Goal: Transaction & Acquisition: Purchase product/service

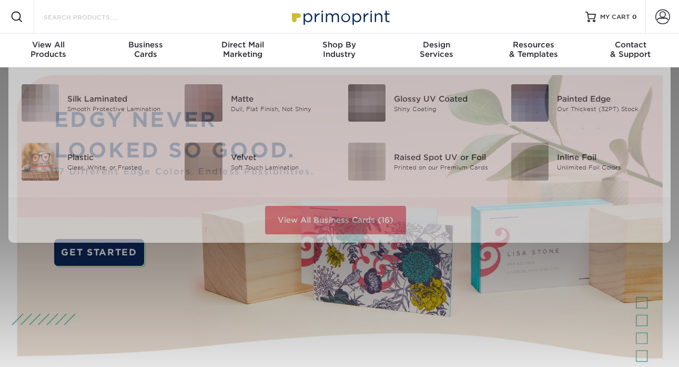
click at [136, 21] on input "Search Products" at bounding box center [94, 17] width 103 height 13
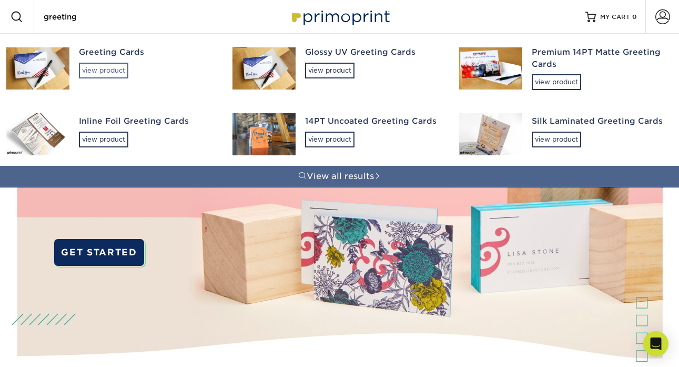
type input "greeting"
click at [101, 69] on div "view product" at bounding box center [103, 71] width 49 height 16
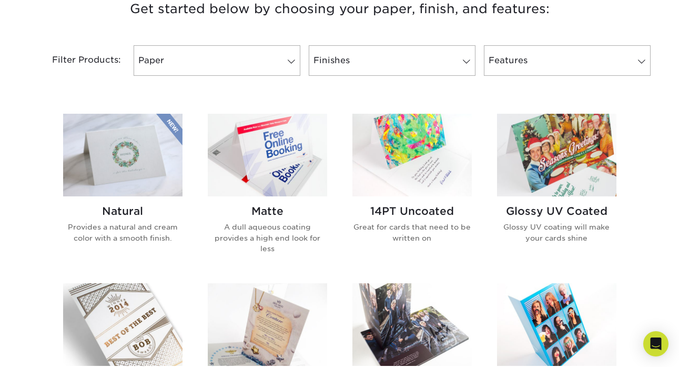
scroll to position [441, 0]
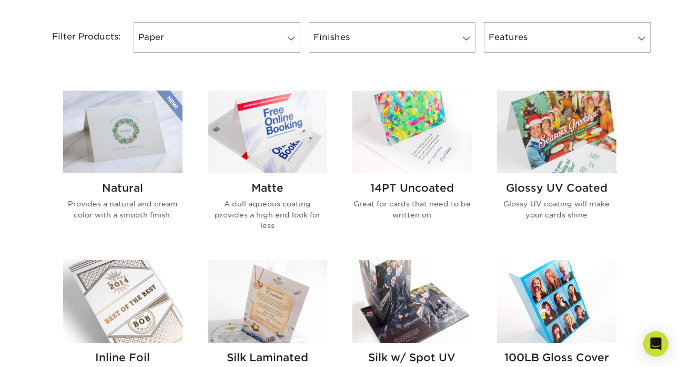
click at [414, 160] on img at bounding box center [411, 131] width 119 height 83
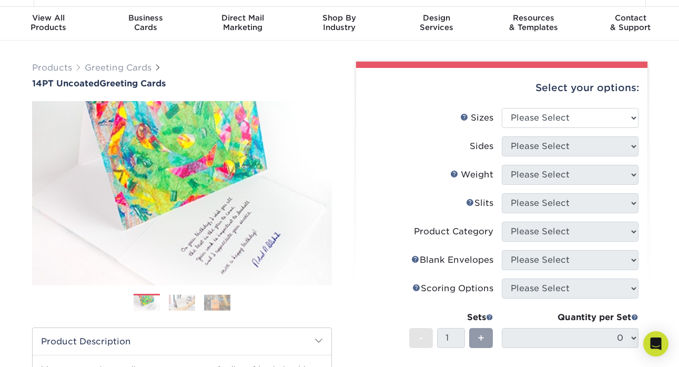
scroll to position [39, 0]
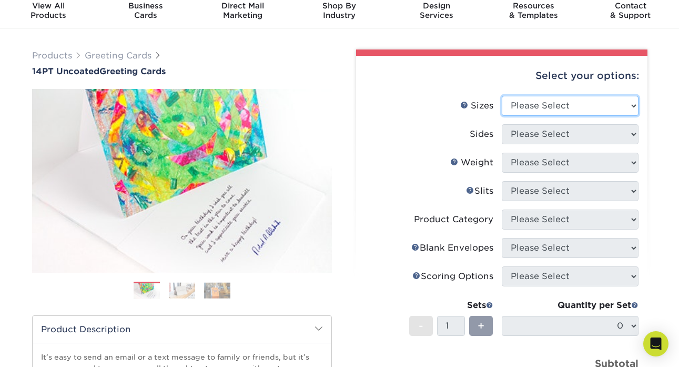
select select "7.00x10.00"
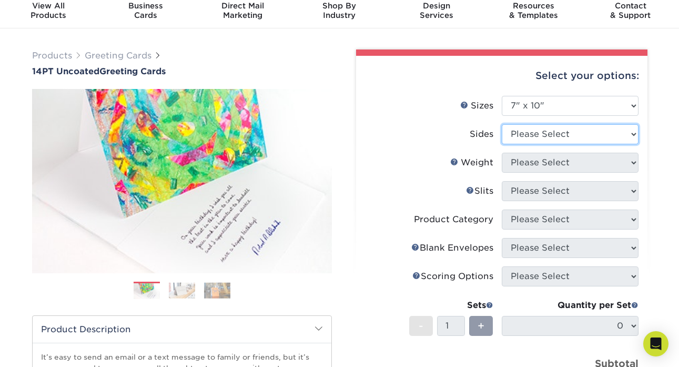
select select "32d3c223-f82c-492b-b915-ba065a00862f"
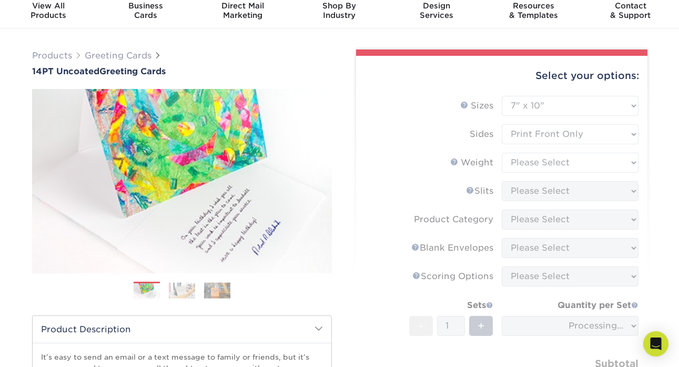
click at [536, 165] on form "Sizes Help Sizes Please Select 4.25" x 11" 5.5" x 8.5" 6" x 9" 6" x 12" 7" x 10…" at bounding box center [501, 256] width 275 height 321
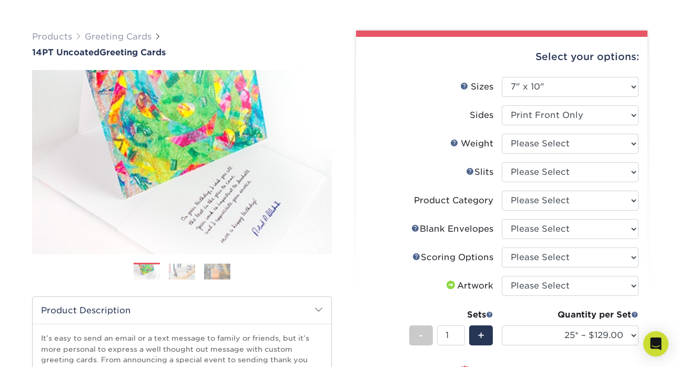
scroll to position [60, 0]
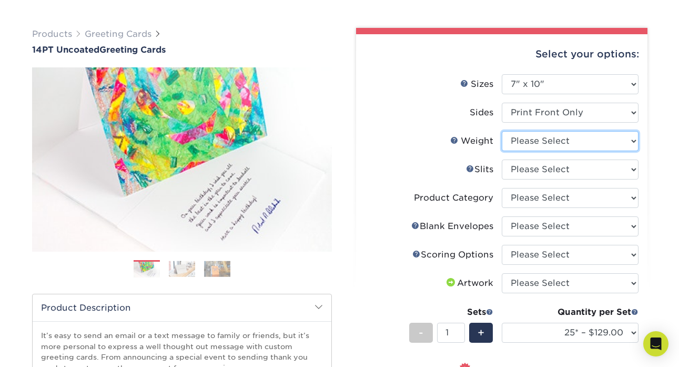
select select "14PT Uncoated"
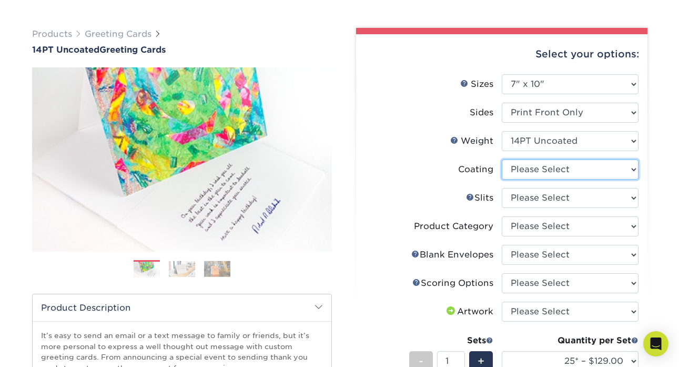
select select "3e7618de-abca-4bda-9f97-8b9129e913d8"
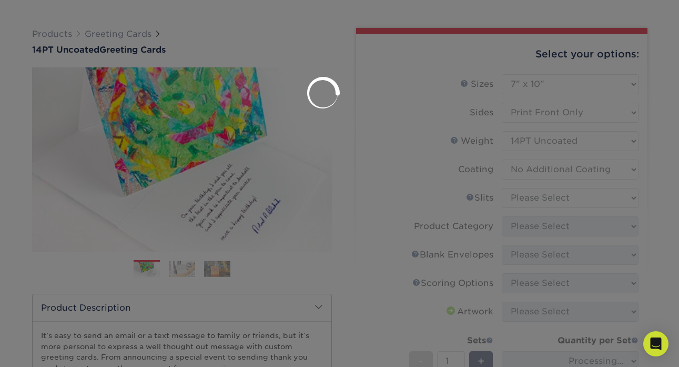
click at [551, 190] on div at bounding box center [339, 183] width 679 height 367
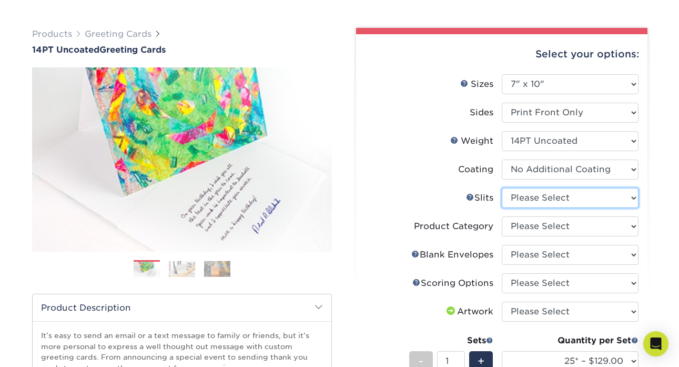
select select "c4055f3c-a707-4a99-931b-ce83690041fd"
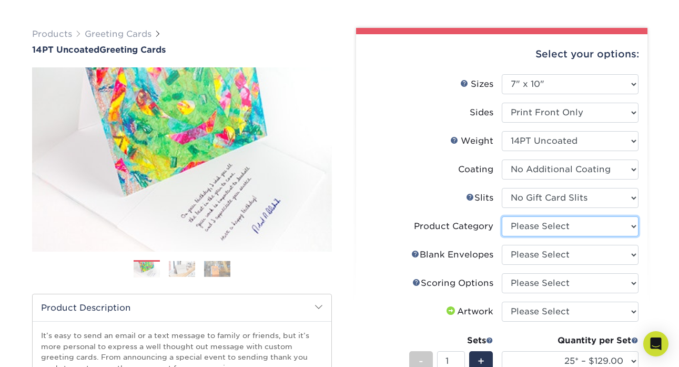
select select "b7f8198f-f281-4438-a52e-cd7a5c5c0cfc"
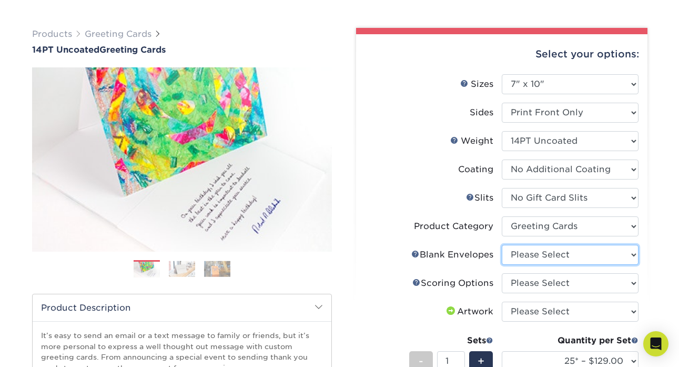
select select "81bf4180-54cc-44bf-b773-172a2f186536"
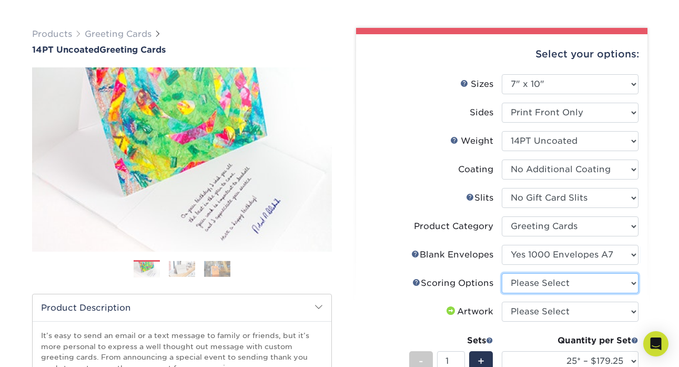
select select "b23166fa-223a-4016-b2d3-d3438452c7d9"
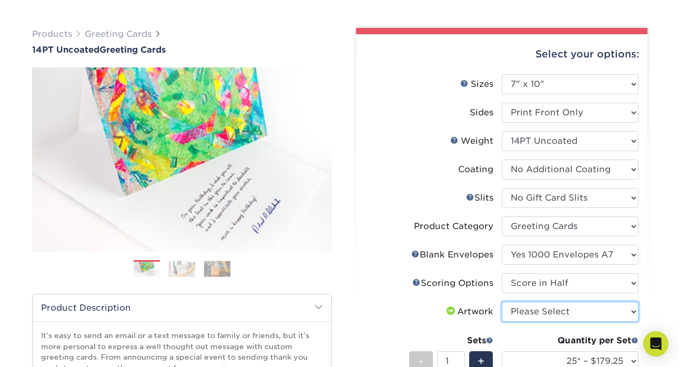
select select "upload"
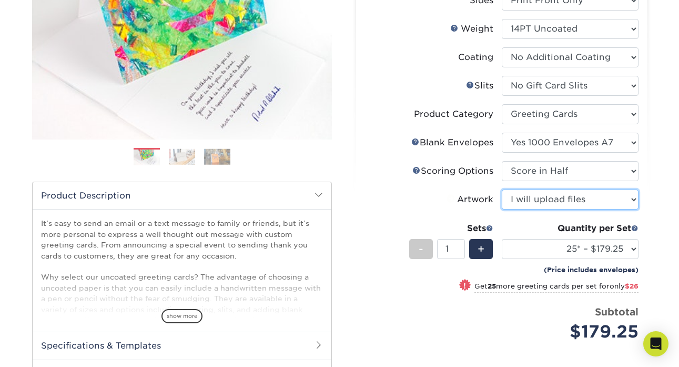
scroll to position [190, 0]
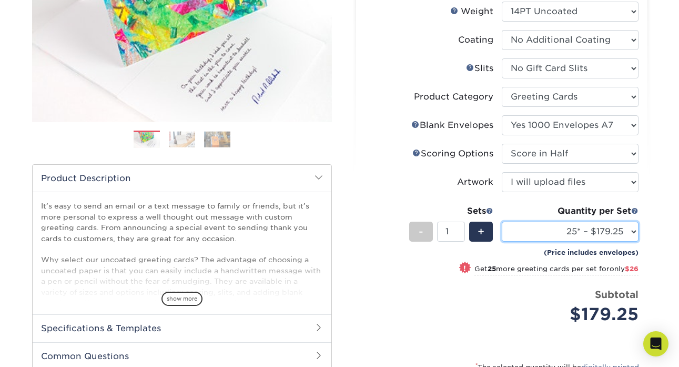
select select "1000 – $419.25"
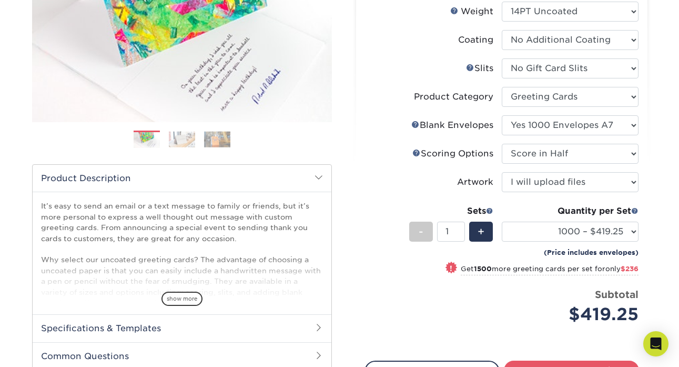
click at [476, 300] on div "Price per set $419.25" at bounding box center [433, 307] width 137 height 40
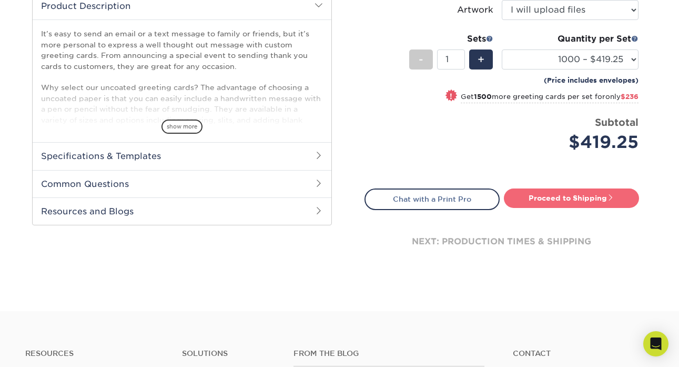
click at [559, 205] on link "Proceed to Shipping" at bounding box center [571, 197] width 135 height 19
type input "Set 1"
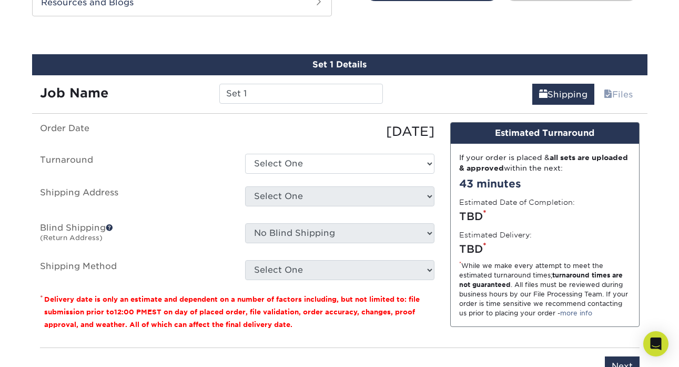
scroll to position [578, 0]
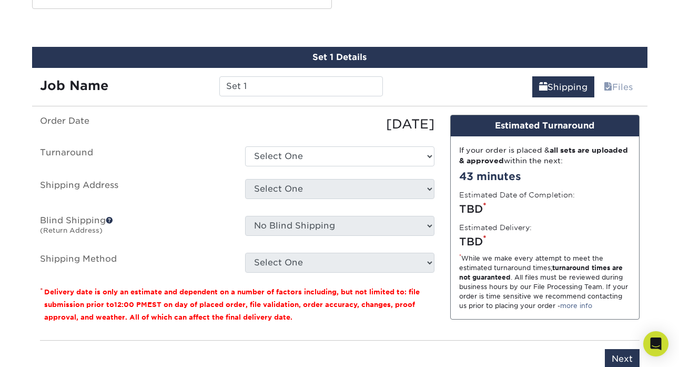
click at [296, 166] on ul "Order Date 08/14/2025 Turnaround Select One 2-4 Business Days 2 Day Next Busine…" at bounding box center [237, 194] width 394 height 158
select select "aee07759-262e-427b-9a06-dbcffc0ff75f"
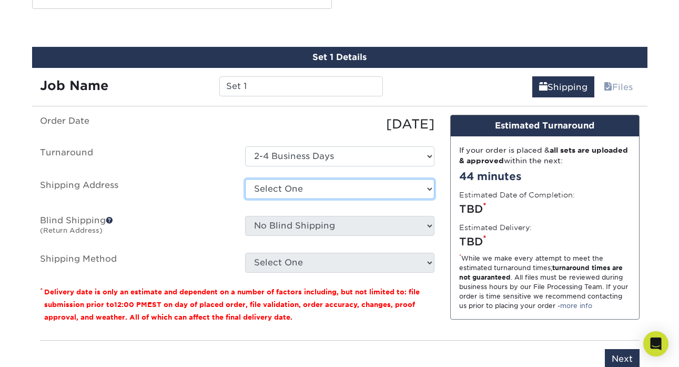
select select "newaddress"
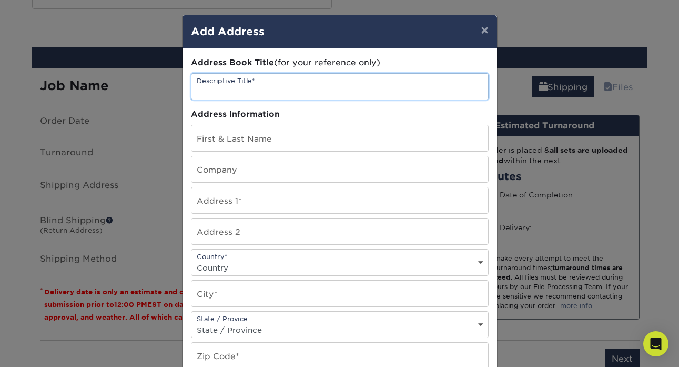
click at [269, 92] on input "text" at bounding box center [339, 87] width 297 height 26
click at [259, 86] on input "text" at bounding box center [339, 87] width 297 height 26
type input "True"
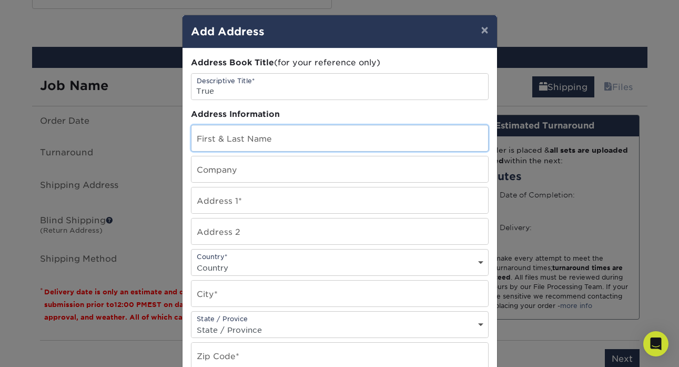
click at [261, 137] on input "text" at bounding box center [339, 138] width 297 height 26
type input "Sarah Tierney"
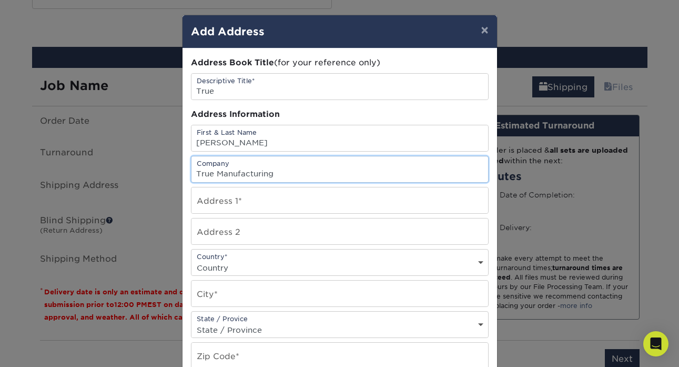
type input "True Manufacturing"
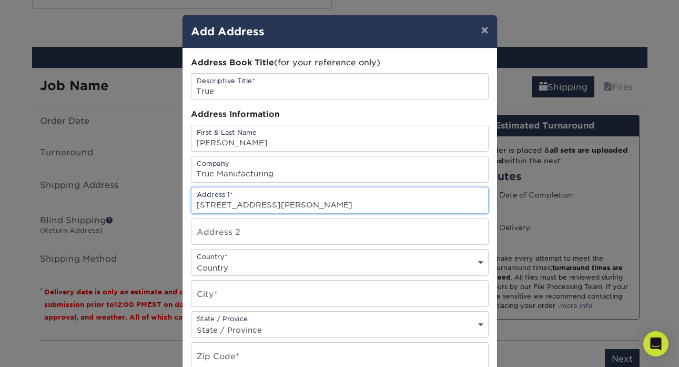
type input "2001 E. Terra Lane"
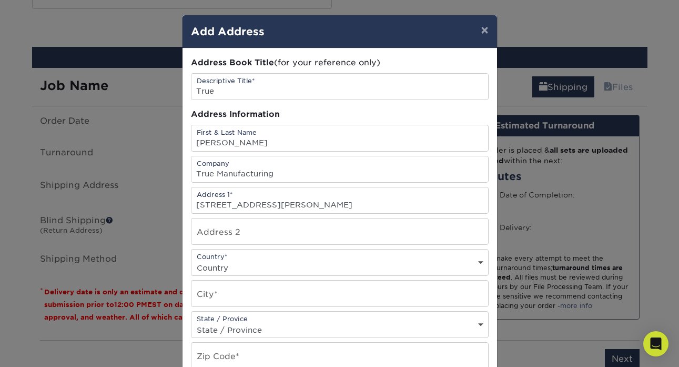
click at [260, 261] on div "Country* Country United States Canada ----------------------------- Afghanistan…" at bounding box center [340, 262] width 298 height 27
select select "US"
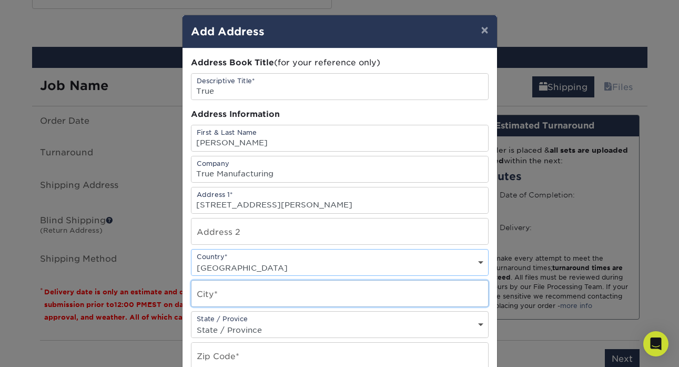
click at [233, 295] on input "text" at bounding box center [339, 293] width 297 height 26
type input "O'Fallon"
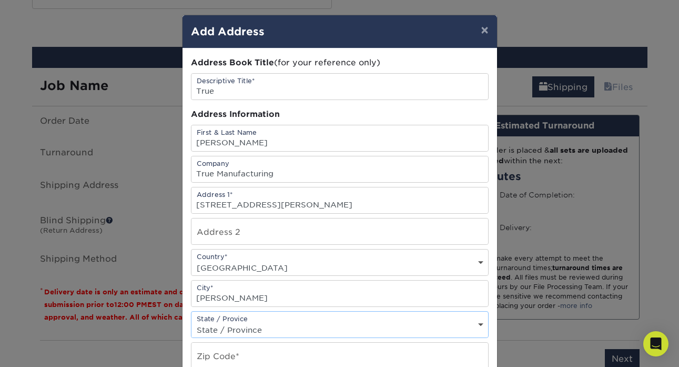
select select "MO"
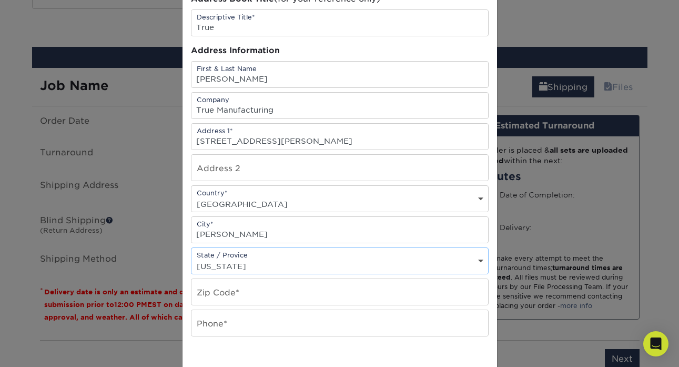
scroll to position [65, 0]
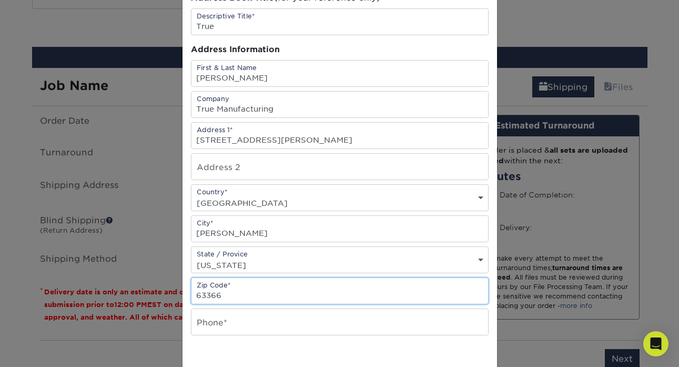
type input "63366"
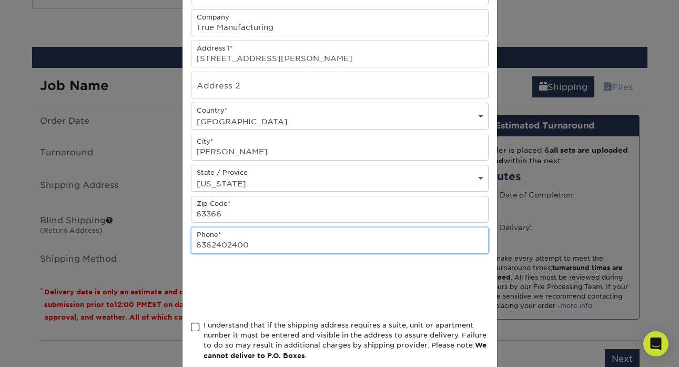
scroll to position [150, 0]
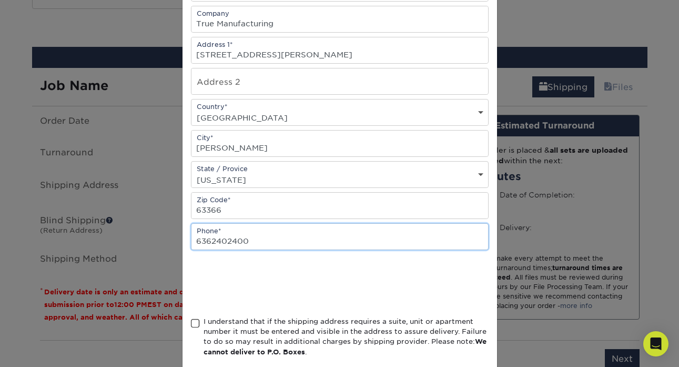
type input "6362402400"
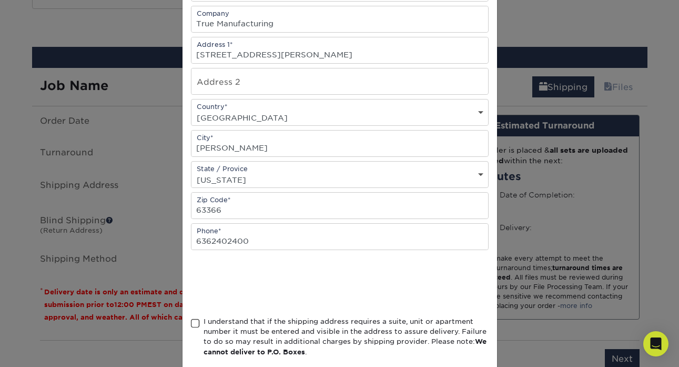
click at [193, 328] on span at bounding box center [195, 323] width 9 height 10
click at [0, 0] on input "I understand that if the shipping address requires a suite, unit or apartment n…" at bounding box center [0, 0] width 0 height 0
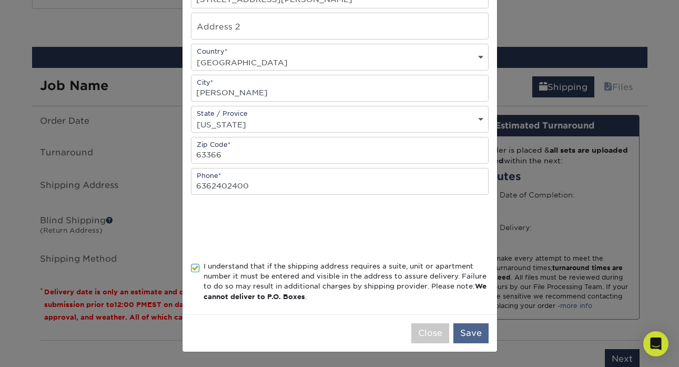
scroll to position [208, 0]
click at [474, 331] on button "Save" at bounding box center [470, 333] width 35 height 20
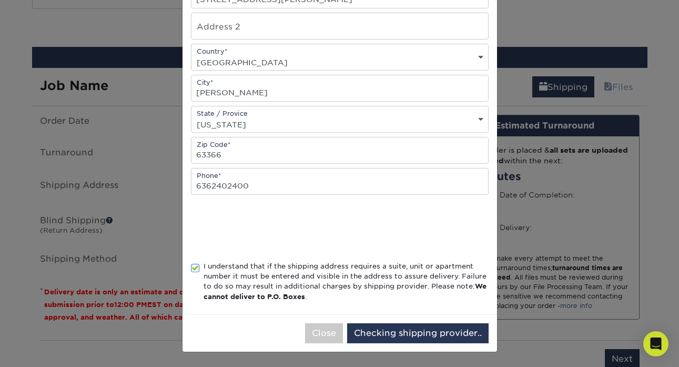
scroll to position [0, 0]
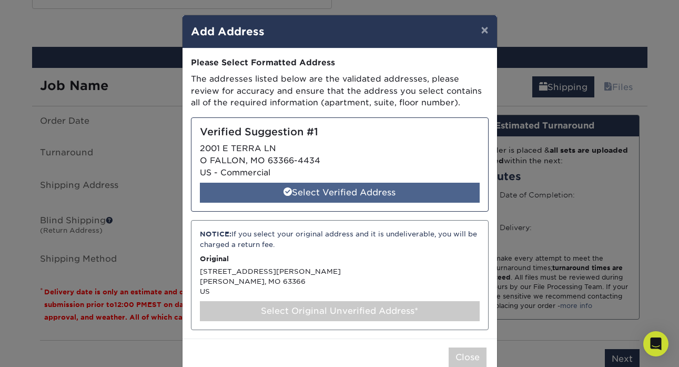
click at [343, 191] on div "Select Verified Address" at bounding box center [340, 192] width 280 height 20
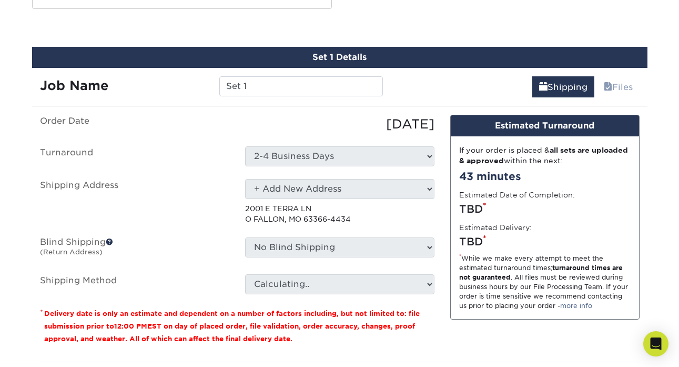
select select "285069"
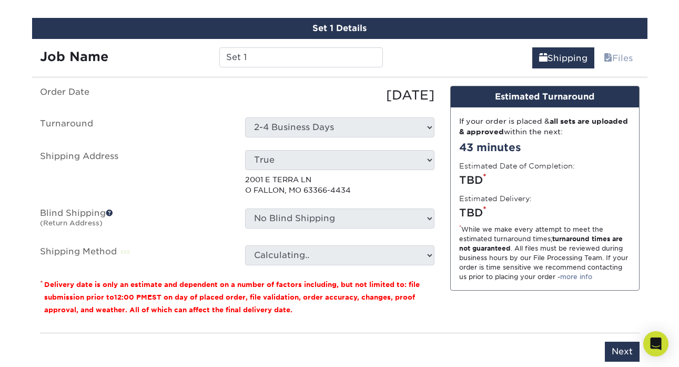
scroll to position [608, 0]
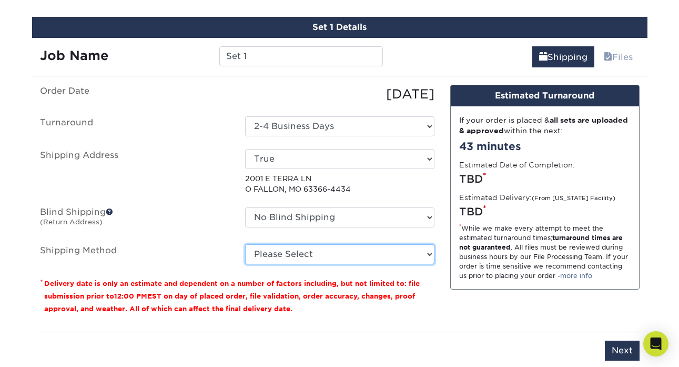
select select "03"
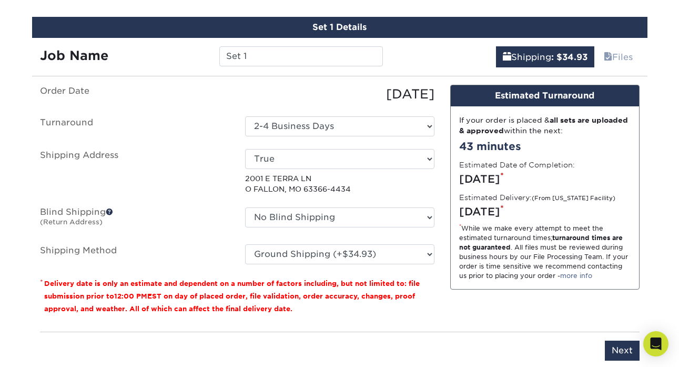
click at [196, 263] on fieldset "Order Date 08/14/2025 Turnaround Select One 2-4 Business Days 2 Day Next Busine…" at bounding box center [237, 181] width 394 height 192
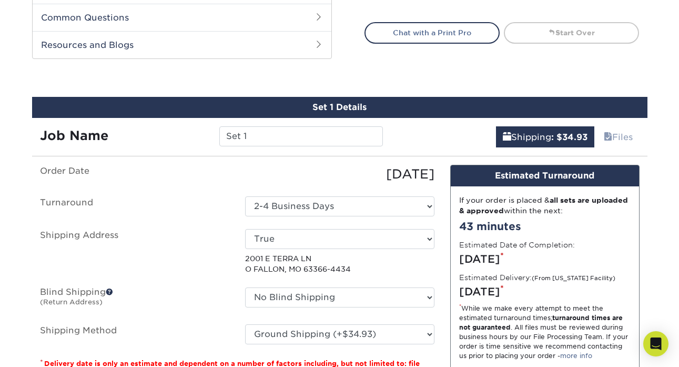
scroll to position [576, 0]
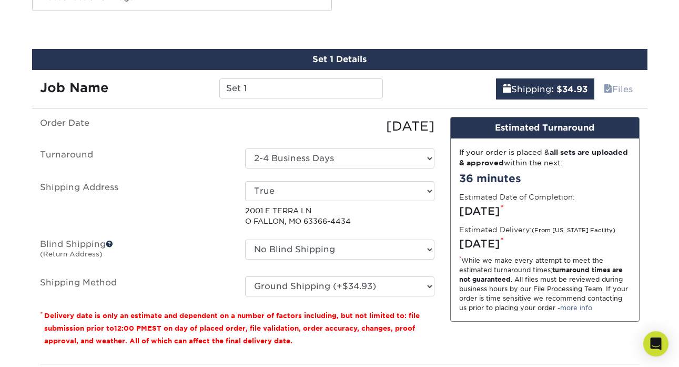
click at [221, 137] on ul "Order Date 08/14/2025 Turnaround Select One 2-4 Business Days 2 Day Next Busine…" at bounding box center [237, 206] width 394 height 179
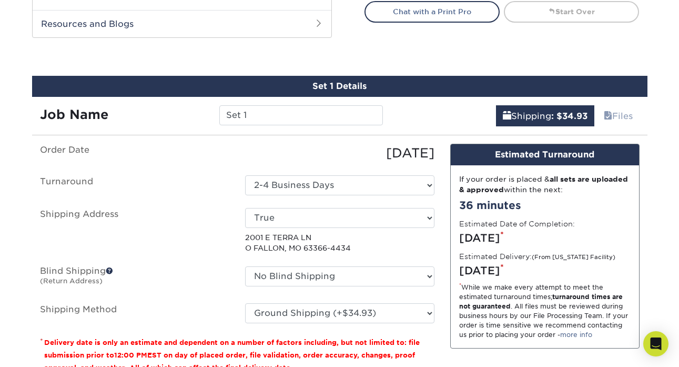
scroll to position [510, 0]
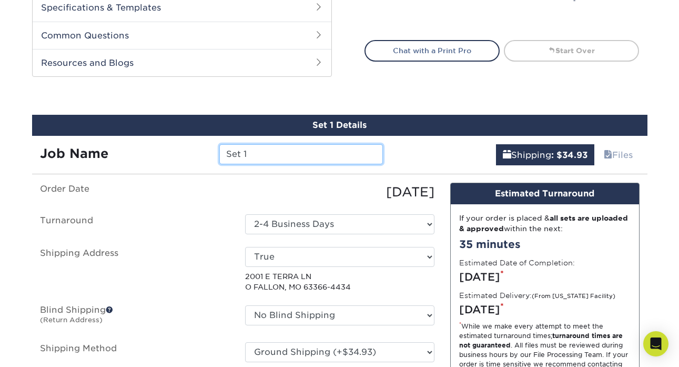
drag, startPoint x: 266, startPoint y: 157, endPoint x: 162, endPoint y: 150, distance: 103.3
click at [162, 150] on div "Job Name Set 1" at bounding box center [211, 154] width 359 height 20
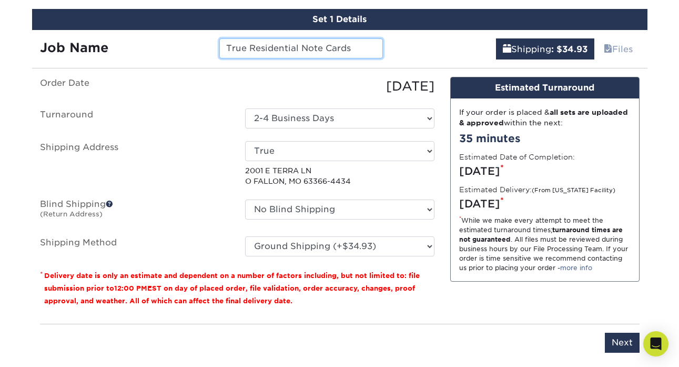
scroll to position [642, 0]
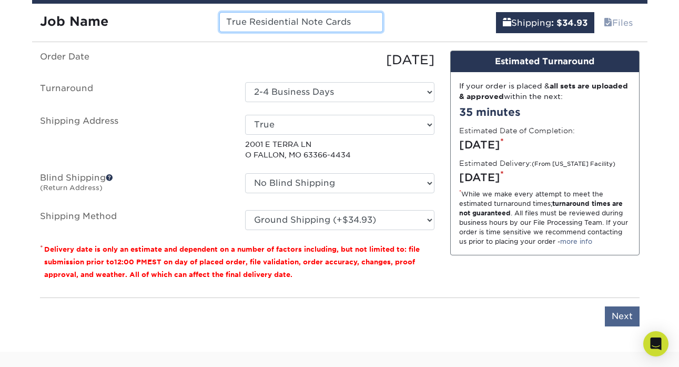
type input "True Residential Note Cards"
click at [619, 310] on input "Next" at bounding box center [622, 316] width 35 height 20
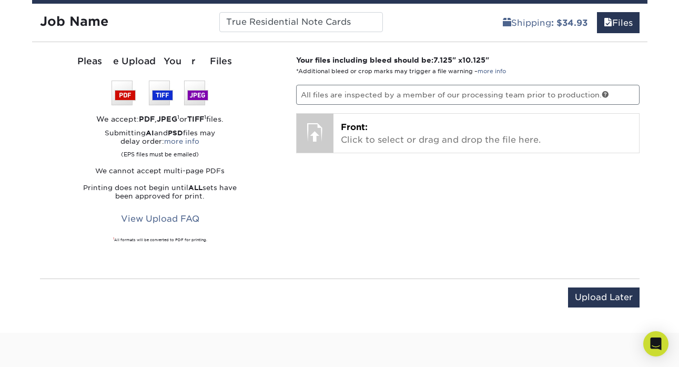
click at [428, 98] on p "All files are inspected by a member of our processing team prior to production." at bounding box center [467, 95] width 343 height 20
click at [327, 199] on div "Your files including bleed should be: 7.125 " x 10.125 " *Additional bleed or c…" at bounding box center [467, 160] width 359 height 211
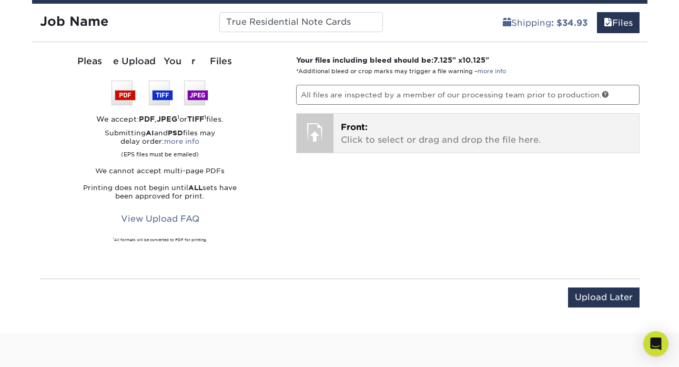
click at [374, 136] on p "Front: Click to select or drag and drop the file here." at bounding box center [486, 133] width 291 height 25
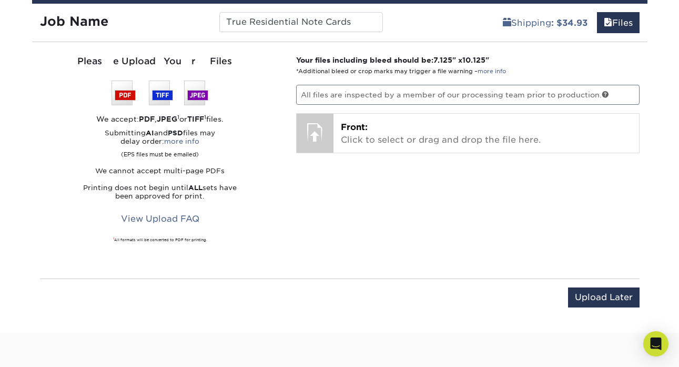
scroll to position [625, 0]
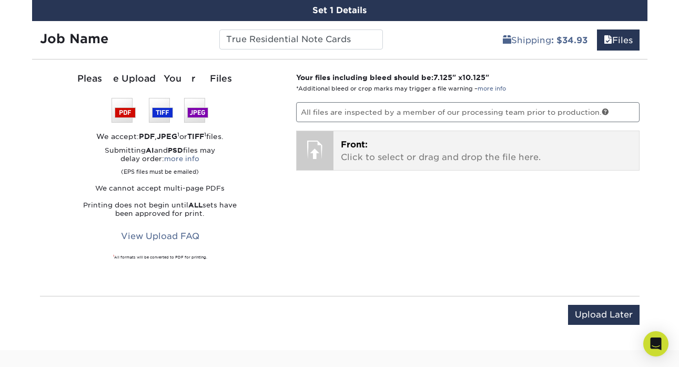
click at [405, 149] on p "Front: Click to select or drag and drop the file here." at bounding box center [486, 150] width 291 height 25
click at [368, 155] on p "Front: Click to select or drag and drop the file here." at bounding box center [486, 150] width 291 height 25
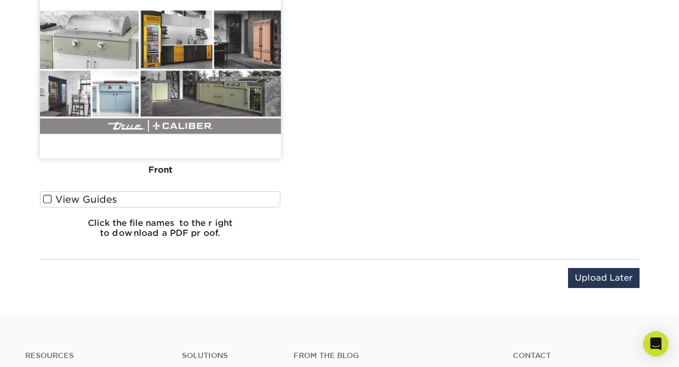
scroll to position [885, 0]
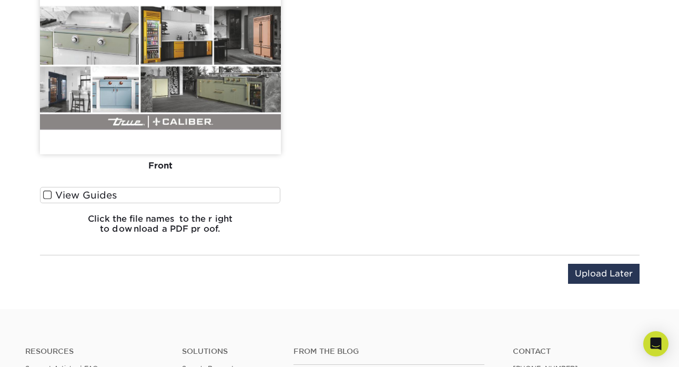
click at [52, 196] on span at bounding box center [47, 195] width 9 height 10
click at [0, 0] on input "View Guides" at bounding box center [0, 0] width 0 height 0
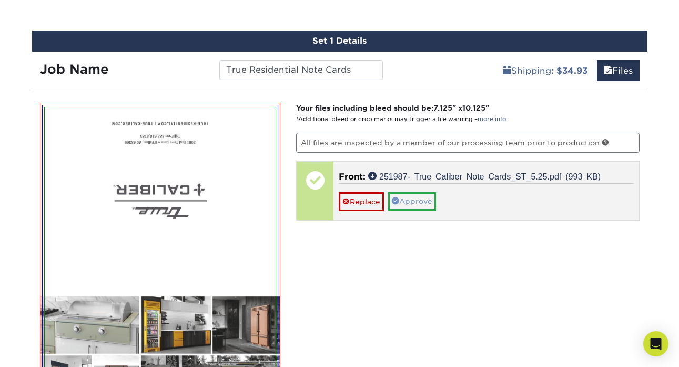
scroll to position [593, 0]
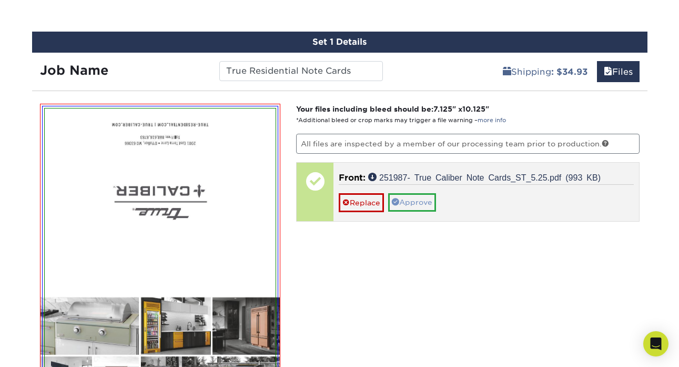
click at [421, 200] on link "Approve" at bounding box center [412, 202] width 48 height 18
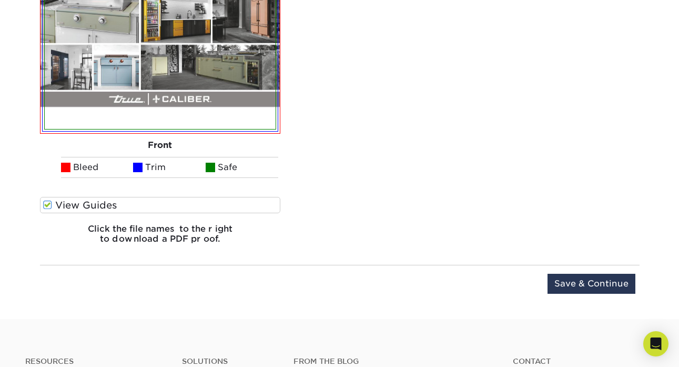
scroll to position [990, 0]
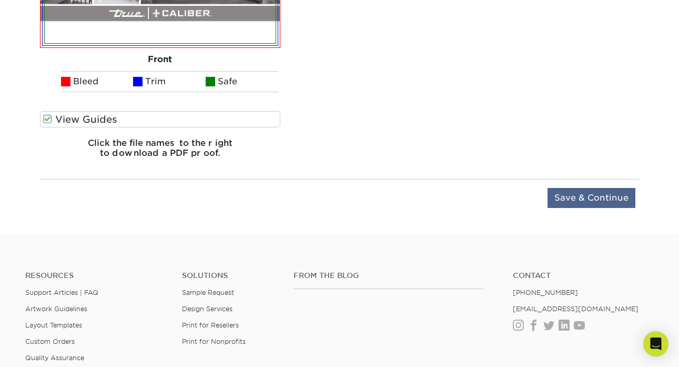
click at [570, 198] on input "Save & Continue" at bounding box center [591, 198] width 88 height 20
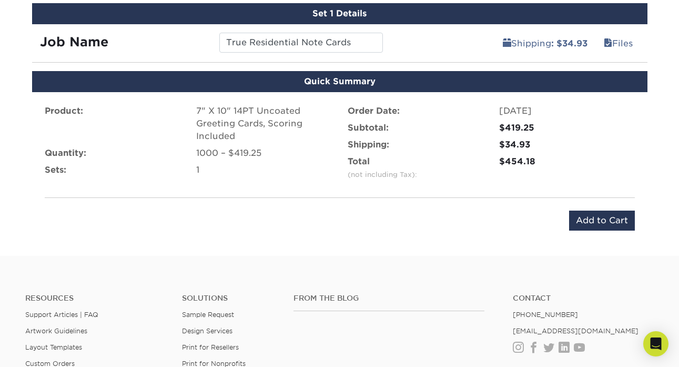
scroll to position [605, 0]
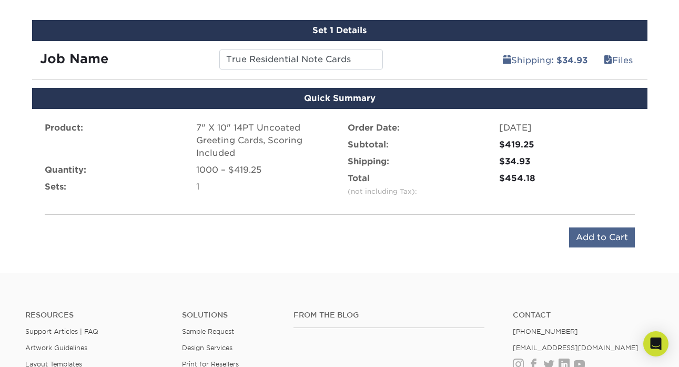
click at [584, 237] on input "Add to Cart" at bounding box center [602, 237] width 66 height 20
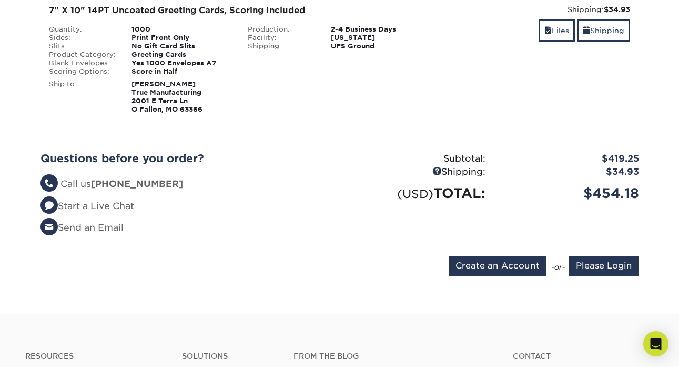
scroll to position [190, 0]
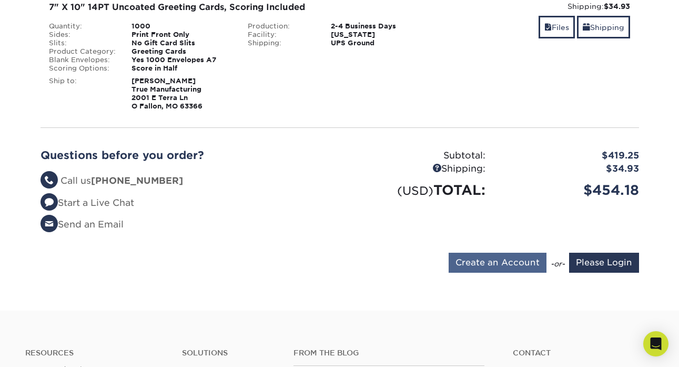
click at [513, 259] on input "Create an Account" at bounding box center [498, 262] width 98 height 20
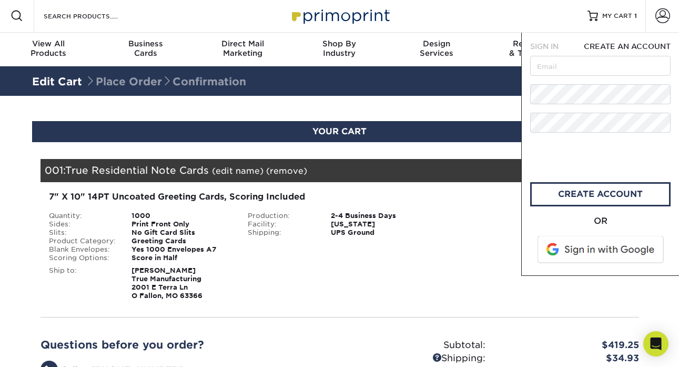
scroll to position [0, 0]
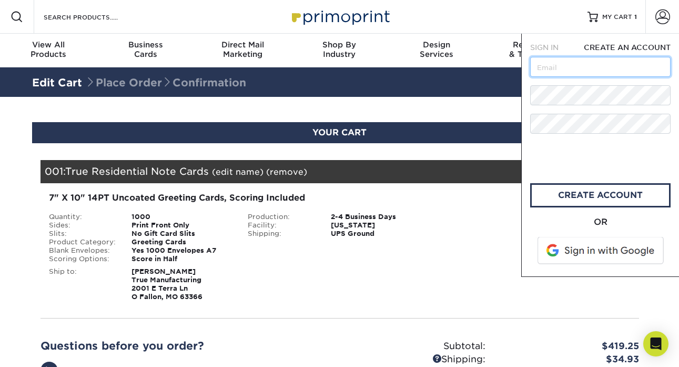
click at [595, 63] on input "text" at bounding box center [600, 67] width 140 height 20
type input "[EMAIL_ADDRESS][DOMAIN_NAME]"
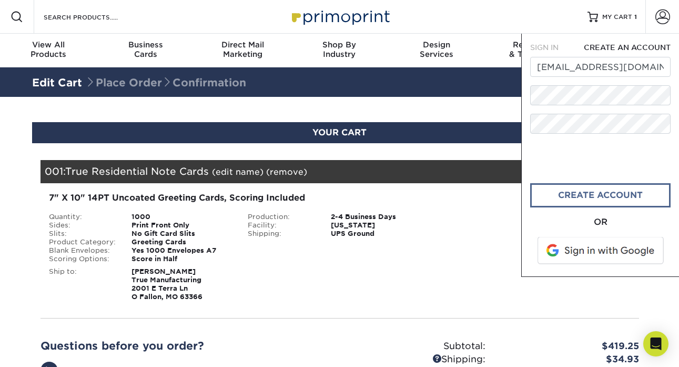
click at [594, 201] on link "create account" at bounding box center [600, 195] width 140 height 24
click at [581, 192] on link "CREATE ACCOUNT" at bounding box center [600, 195] width 140 height 24
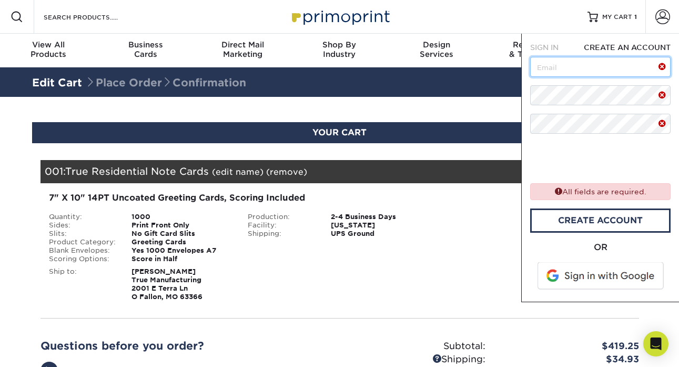
click at [586, 72] on input "text" at bounding box center [600, 67] width 140 height 20
type input "[EMAIL_ADDRESS][DOMAIN_NAME]"
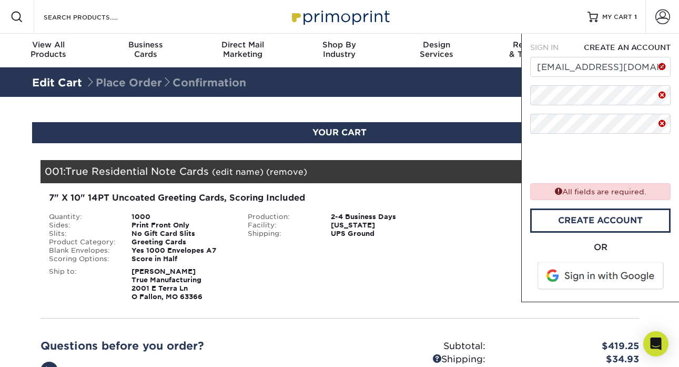
click at [545, 45] on span "SIGN IN" at bounding box center [544, 47] width 28 height 8
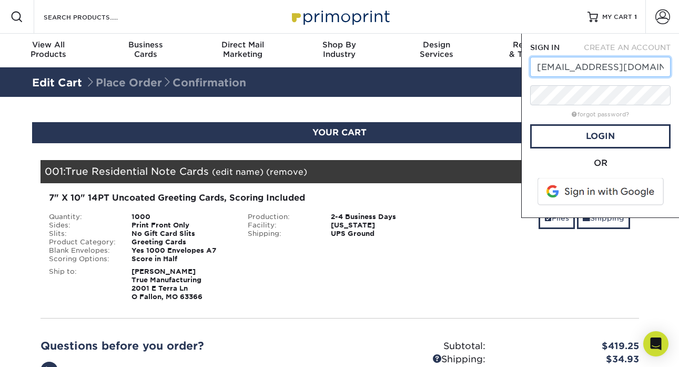
type input "[EMAIL_ADDRESS][DOMAIN_NAME]"
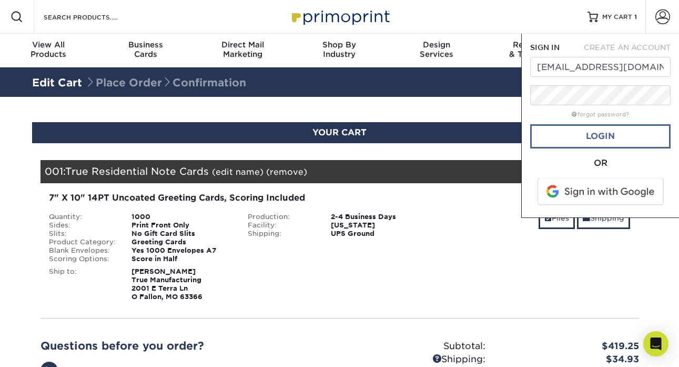
click at [615, 136] on link "Login" at bounding box center [600, 136] width 140 height 24
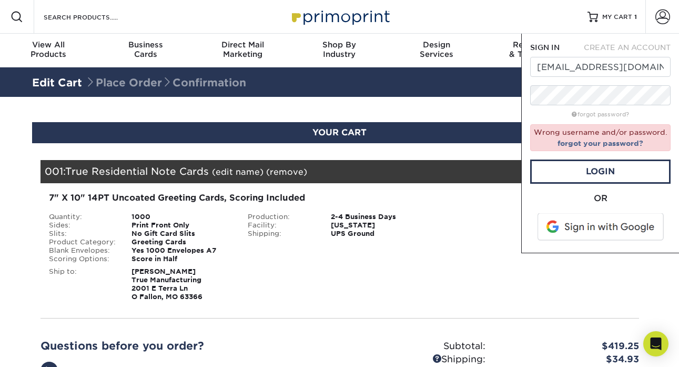
click at [441, 271] on div "Shipping: $34.93 Discount: - $0.00 Files Shipping" at bounding box center [538, 245] width 199 height 109
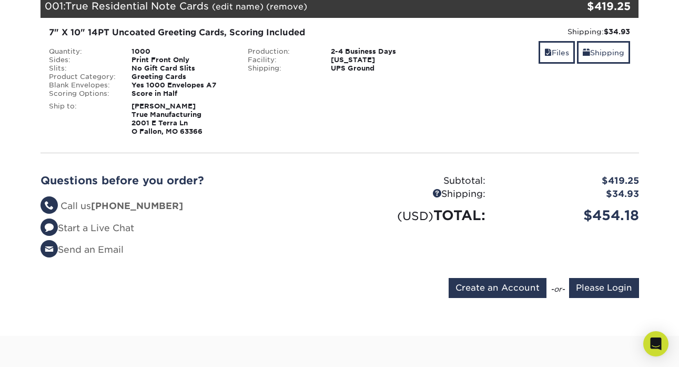
scroll to position [200, 0]
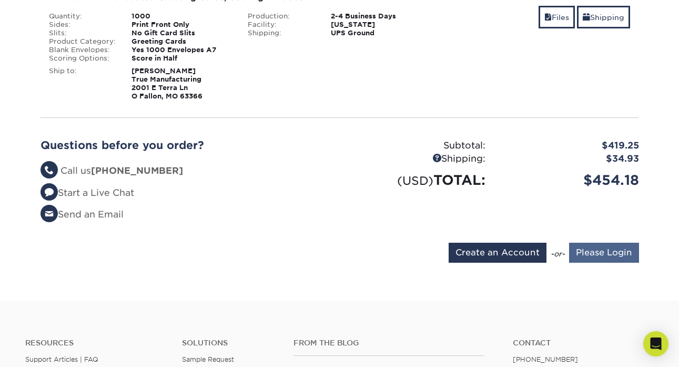
click at [597, 243] on input "Please Login" at bounding box center [604, 252] width 70 height 20
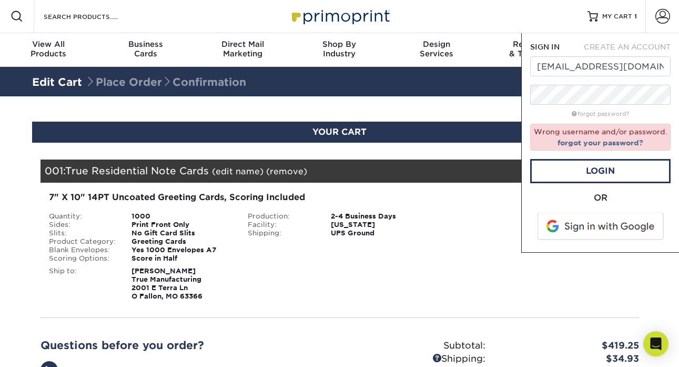
scroll to position [0, 0]
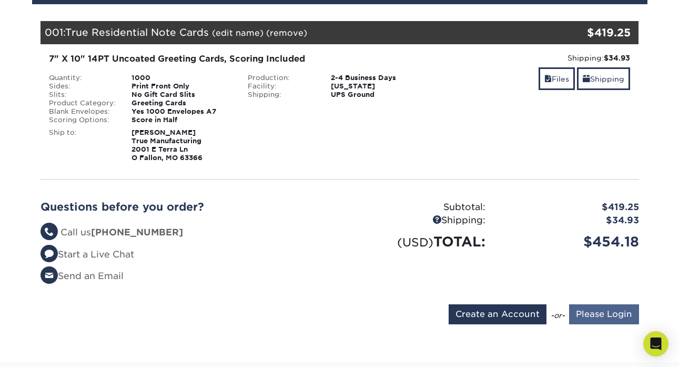
click at [612, 311] on input "Please Login" at bounding box center [604, 314] width 70 height 20
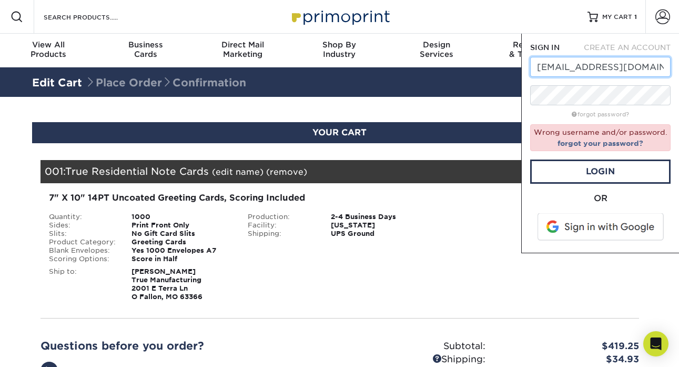
drag, startPoint x: 571, startPoint y: 66, endPoint x: 534, endPoint y: 66, distance: 36.3
click at [534, 66] on input "stierney@truemfg.com" at bounding box center [600, 67] width 140 height 20
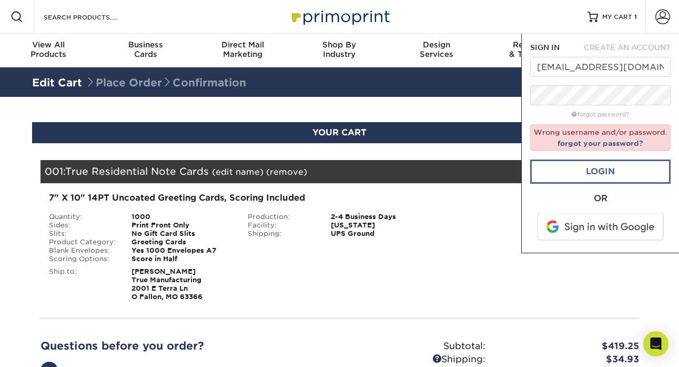
click at [604, 168] on link "Login" at bounding box center [600, 171] width 140 height 24
click at [619, 178] on link "Login" at bounding box center [600, 171] width 140 height 24
click at [616, 161] on link "Login" at bounding box center [600, 171] width 140 height 24
click at [621, 46] on span "CREATE AN ACCOUNT" at bounding box center [627, 47] width 87 height 8
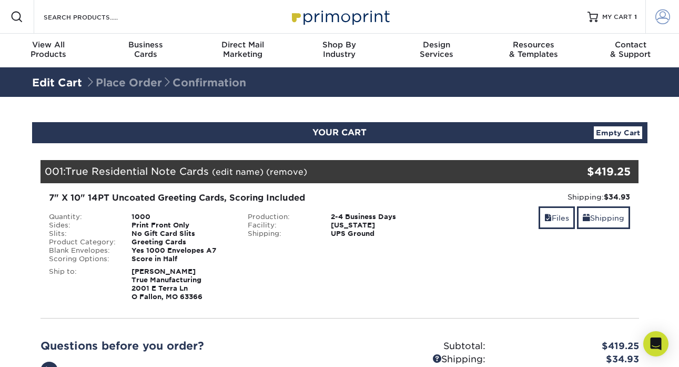
click at [654, 16] on link "Account" at bounding box center [662, 17] width 34 height 34
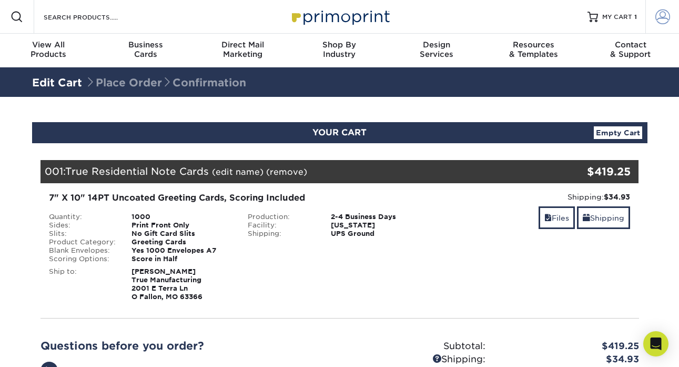
click at [659, 13] on span at bounding box center [662, 16] width 15 height 15
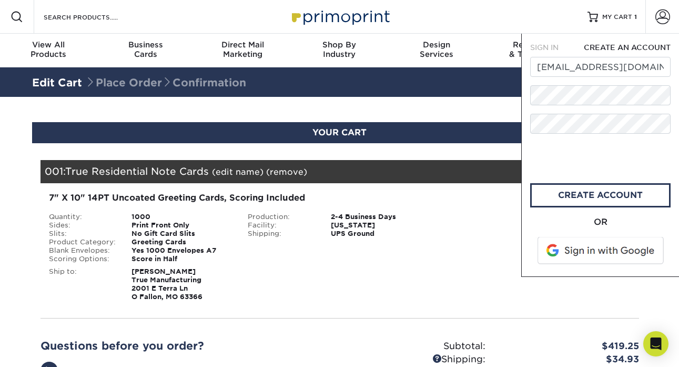
click at [338, 288] on div "Blind Ship:" at bounding box center [339, 282] width 199 height 38
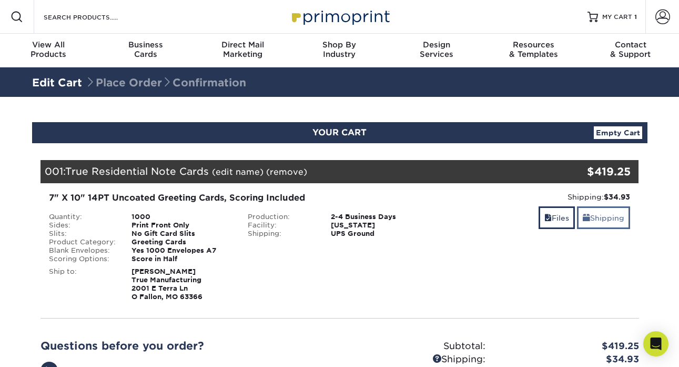
click at [606, 219] on link "Shipping" at bounding box center [603, 217] width 53 height 23
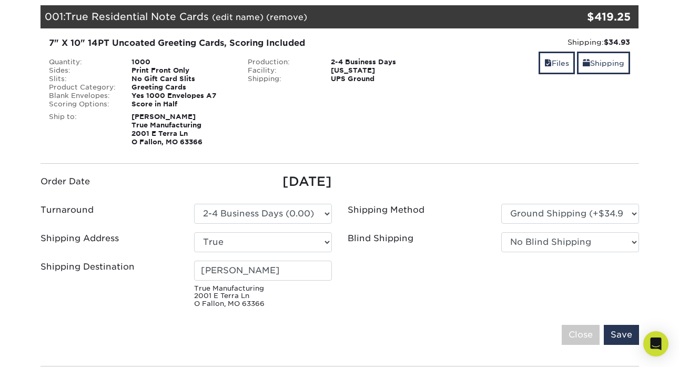
scroll to position [162, 0]
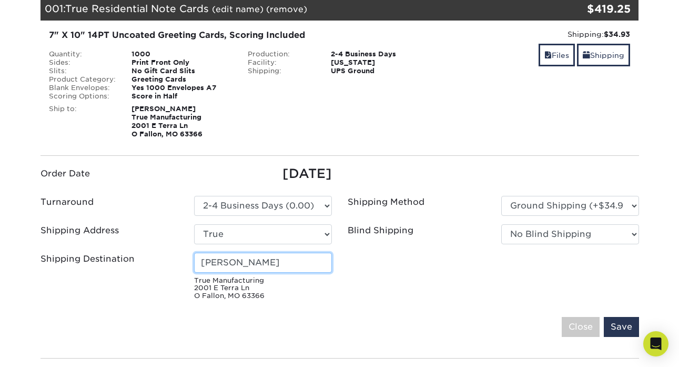
drag, startPoint x: 226, startPoint y: 259, endPoint x: 193, endPoint y: 258, distance: 33.1
click at [193, 258] on div "Sarah Tierney True Manufacturing 2001 E Terra Ln O Fallon, MO 63366" at bounding box center [263, 275] width 154 height 47
type input "[PERSON_NAME]"
click at [305, 301] on div "Shipping Destination Chelsea Bothe True Manufacturing 2001 E Terra Ln O Fallon,…" at bounding box center [186, 278] width 307 height 52
click at [622, 322] on input "Save" at bounding box center [621, 327] width 35 height 20
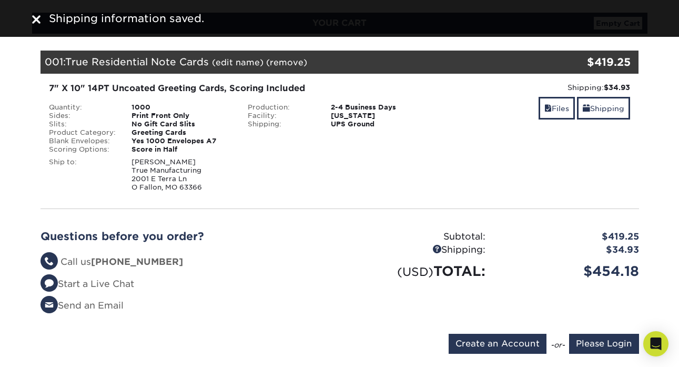
scroll to position [106, 0]
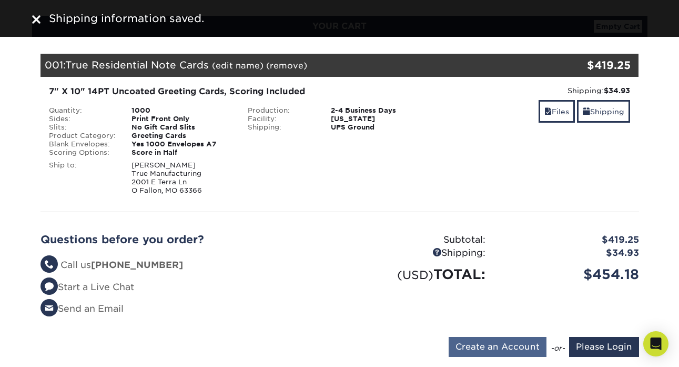
click at [516, 344] on input "Create an Account" at bounding box center [498, 347] width 98 height 20
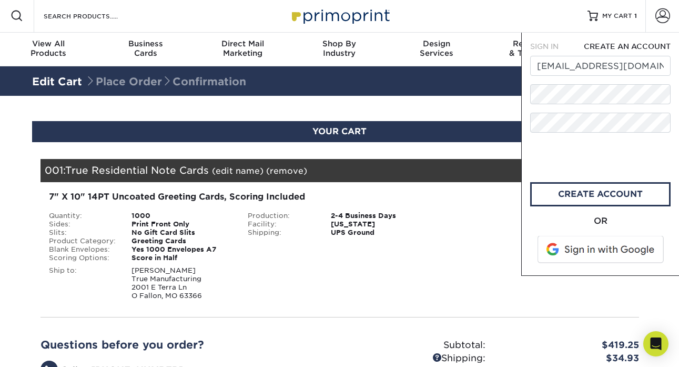
scroll to position [0, 0]
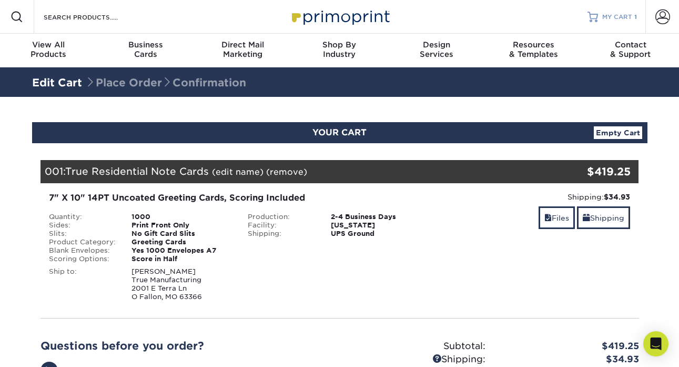
click at [627, 16] on span "MY CART" at bounding box center [617, 17] width 30 height 9
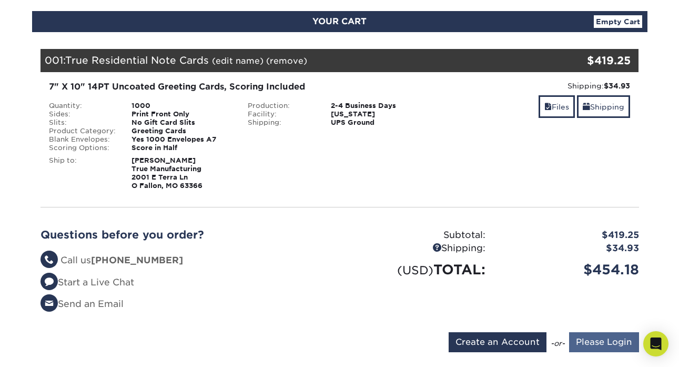
click at [590, 337] on input "Please Login" at bounding box center [604, 342] width 70 height 20
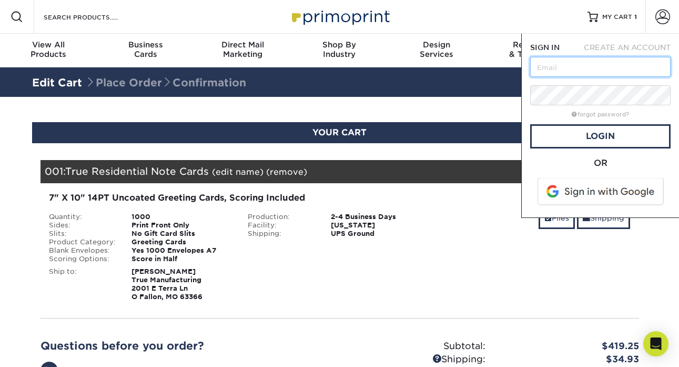
type input "[EMAIL_ADDRESS][DOMAIN_NAME]"
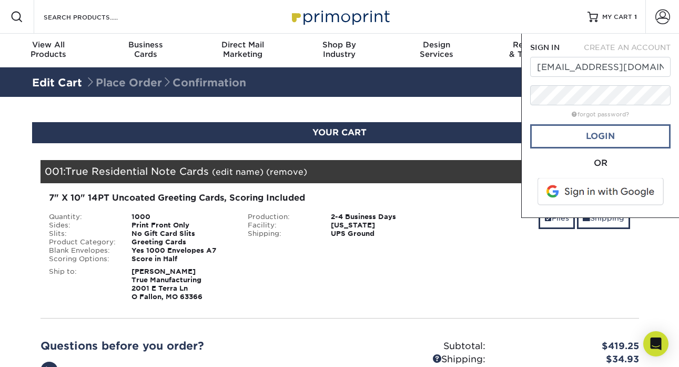
click at [576, 131] on link "Login" at bounding box center [600, 136] width 140 height 24
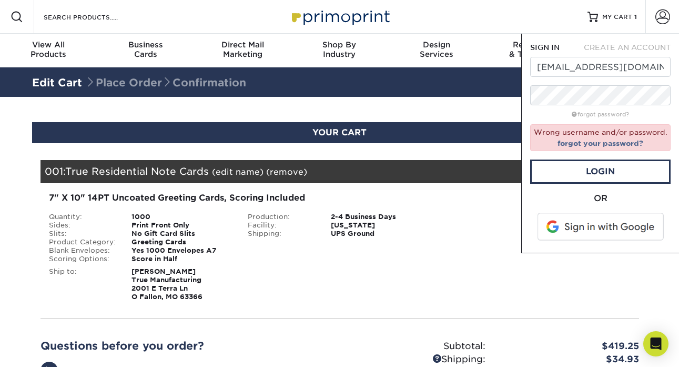
click at [614, 45] on span "CREATE AN ACCOUNT" at bounding box center [627, 47] width 87 height 8
type input "stierney@truemfg.com"
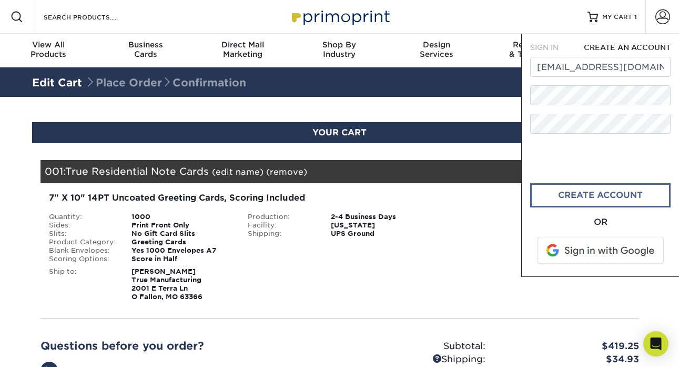
click at [614, 186] on link "create account" at bounding box center [600, 195] width 140 height 24
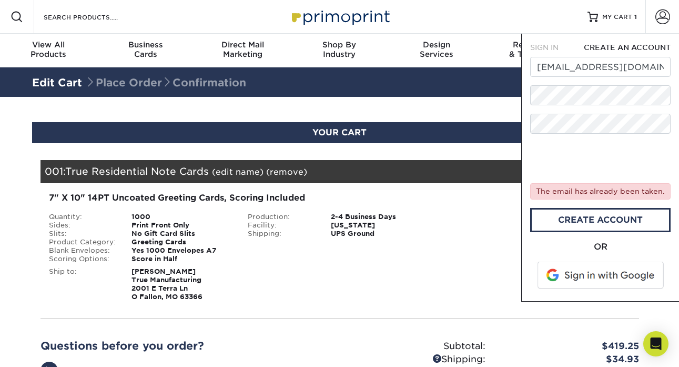
click at [553, 44] on span "SIGN IN" at bounding box center [544, 47] width 28 height 8
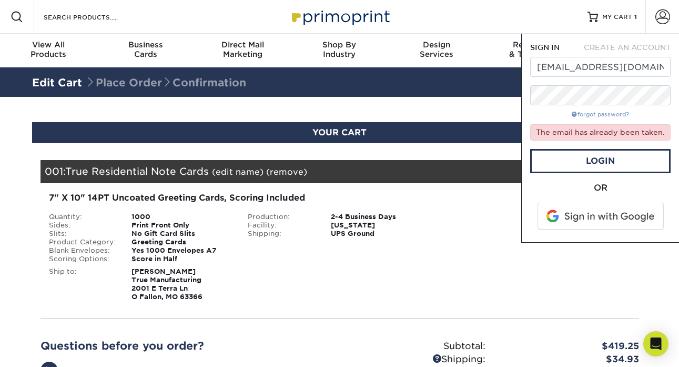
click at [599, 115] on link "forgot password?" at bounding box center [600, 114] width 57 height 7
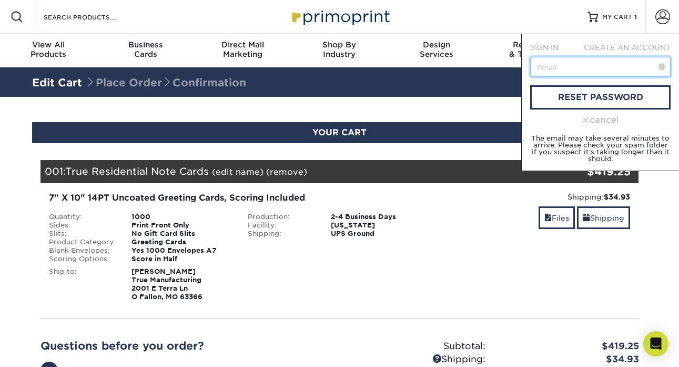
click at [580, 67] on input "text" at bounding box center [600, 67] width 140 height 20
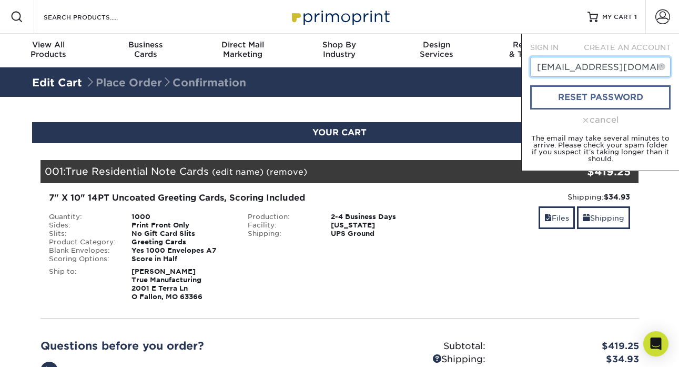
type input "stierney@truemfg.com"
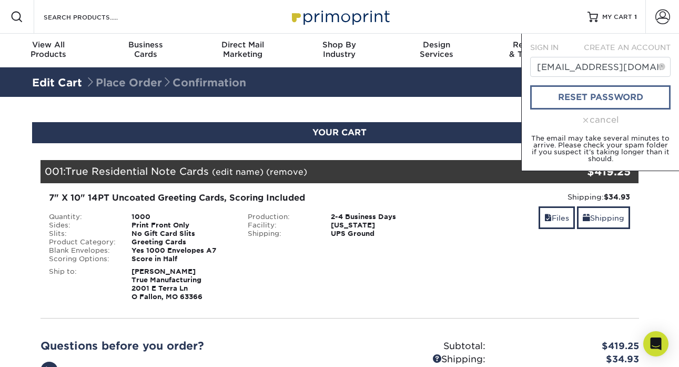
click at [561, 104] on link "reset password" at bounding box center [600, 97] width 140 height 24
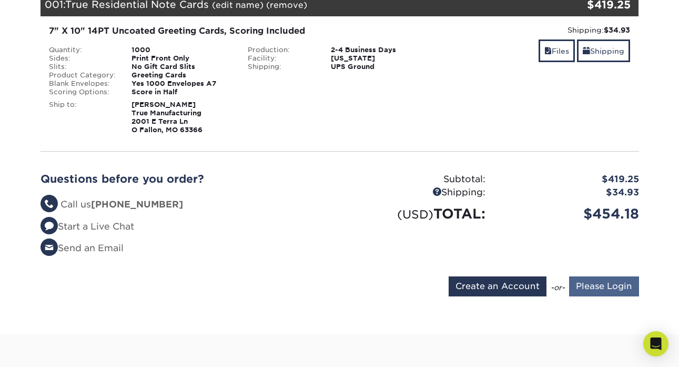
click at [591, 282] on input "Please Login" at bounding box center [604, 286] width 70 height 20
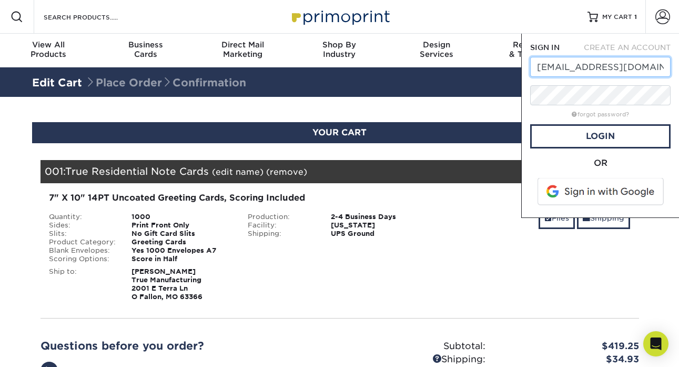
type input "[EMAIL_ADDRESS][DOMAIN_NAME]"
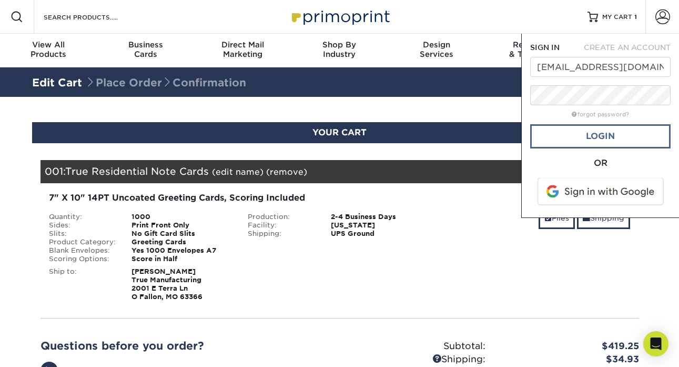
click at [655, 135] on link "Login" at bounding box center [600, 136] width 140 height 24
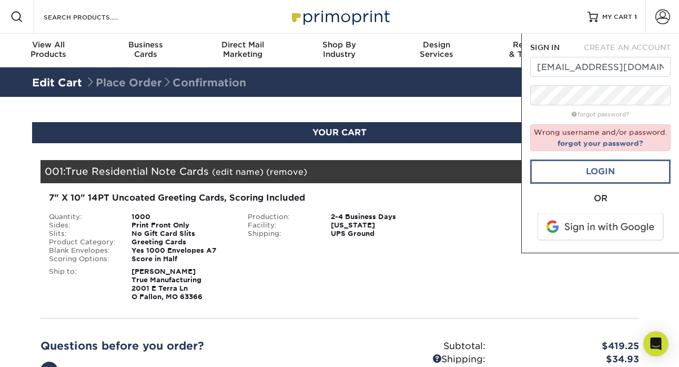
click at [612, 167] on link "Login" at bounding box center [600, 171] width 140 height 24
click at [619, 183] on form "SIGN IN CREATE AN ACCOUNT stierney@truemfg.com forgot password? Wrong username …" at bounding box center [600, 143] width 140 height 202
click at [623, 169] on link "Login" at bounding box center [600, 171] width 140 height 24
click at [606, 168] on link "Login" at bounding box center [600, 171] width 140 height 24
click at [609, 174] on link "Login" at bounding box center [600, 171] width 140 height 24
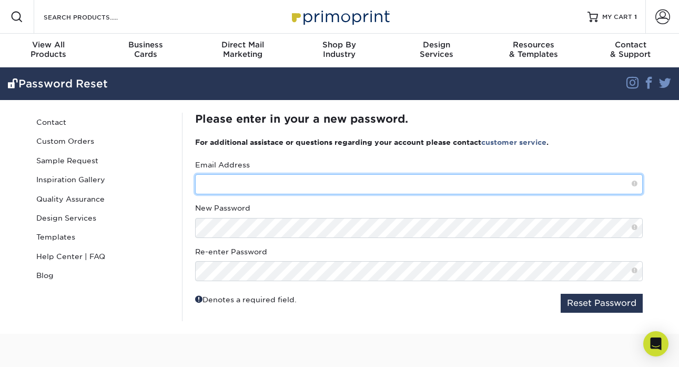
click at [319, 174] on input "text" at bounding box center [419, 184] width 448 height 20
type input "[EMAIL_ADDRESS][DOMAIN_NAME]"
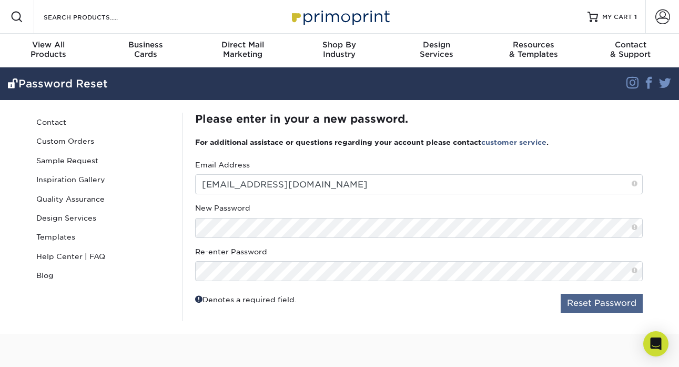
click at [596, 299] on button "Reset Password" at bounding box center [602, 302] width 82 height 19
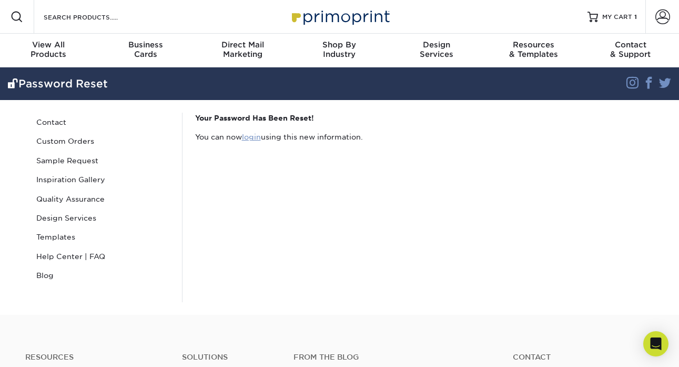
click at [247, 138] on link "login" at bounding box center [251, 137] width 19 height 8
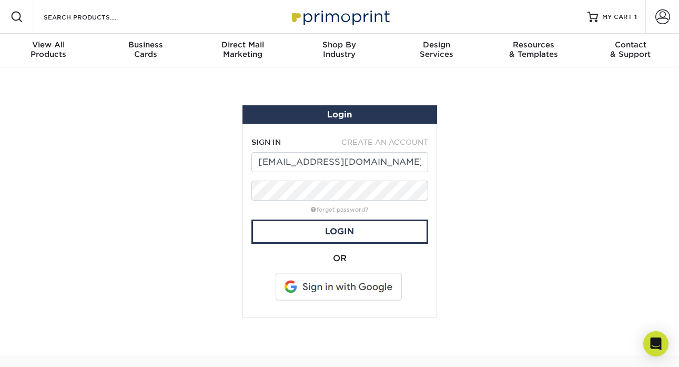
type input "[EMAIL_ADDRESS][DOMAIN_NAME]"
click at [414, 224] on link "Login" at bounding box center [339, 231] width 177 height 24
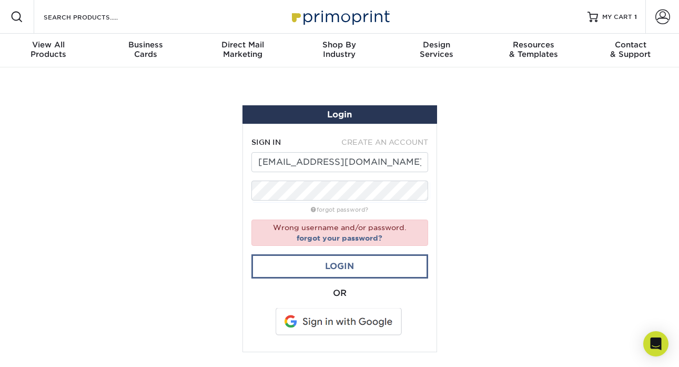
click at [393, 262] on link "Login" at bounding box center [339, 266] width 177 height 24
click at [373, 239] on link "forgot your password?" at bounding box center [340, 237] width 86 height 8
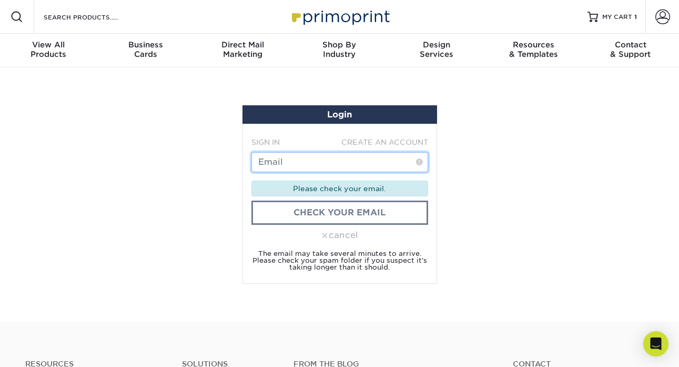
click at [309, 162] on input "text" at bounding box center [339, 162] width 177 height 20
type input "[EMAIL_ADDRESS][DOMAIN_NAME]"
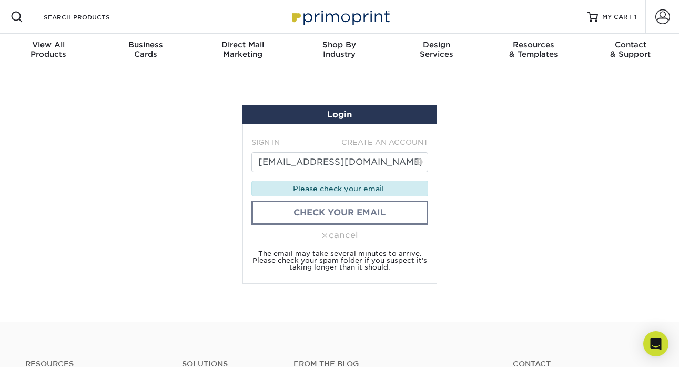
click at [448, 194] on section "Login SIGN IN CREATE AN ACCOUNT [EMAIL_ADDRESS][DOMAIN_NAME] forgot password? W…" at bounding box center [339, 194] width 679 height 254
click at [383, 214] on link "check your email" at bounding box center [339, 212] width 177 height 24
click at [368, 216] on link "check your email" at bounding box center [339, 212] width 177 height 24
click at [349, 216] on link "check your email" at bounding box center [339, 212] width 177 height 24
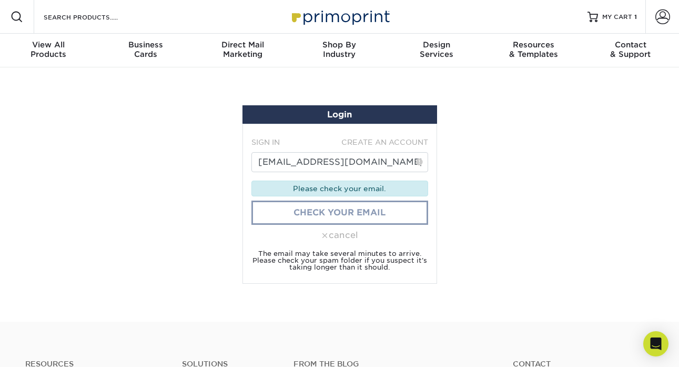
click at [349, 216] on link "check your email" at bounding box center [339, 212] width 177 height 24
click at [657, 19] on span at bounding box center [662, 16] width 15 height 15
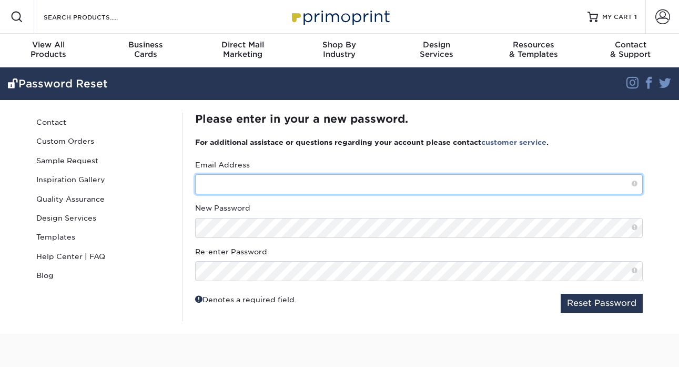
click at [343, 192] on input "text" at bounding box center [419, 184] width 448 height 20
click at [283, 186] on input "stierney@truemfg,com" at bounding box center [419, 184] width 448 height 20
type input "[EMAIL_ADDRESS][DOMAIN_NAME]"
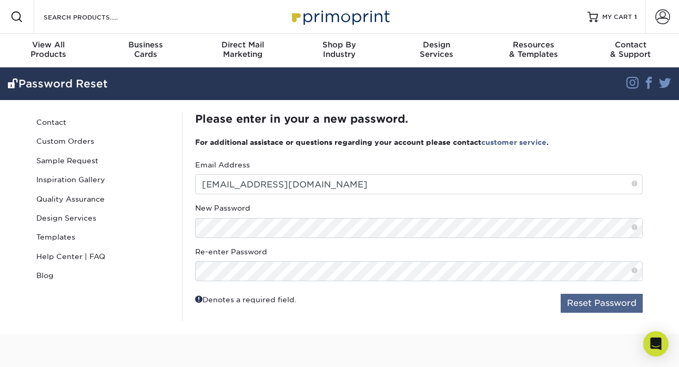
click at [564, 300] on button "Reset Password" at bounding box center [602, 302] width 82 height 19
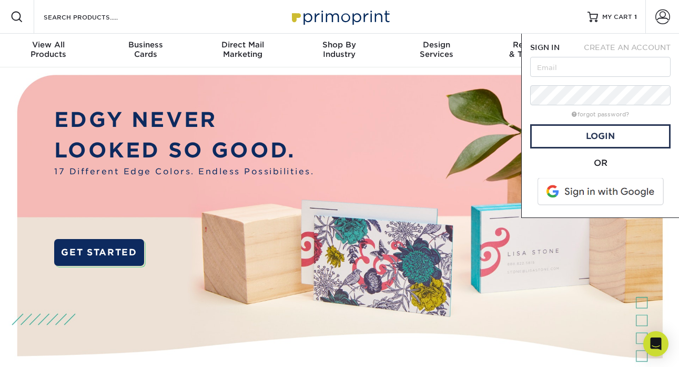
click at [653, 108] on div "forgot password?" at bounding box center [600, 113] width 140 height 13
click at [619, 115] on link "forgot password?" at bounding box center [600, 114] width 57 height 7
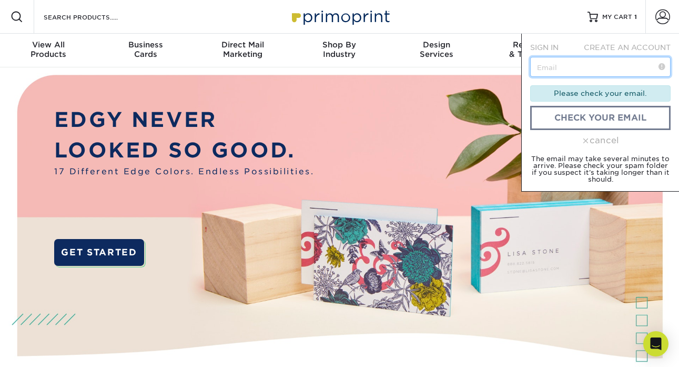
click at [592, 72] on input "text" at bounding box center [600, 67] width 140 height 20
type input "[EMAIL_ADDRESS][DOMAIN_NAME]"
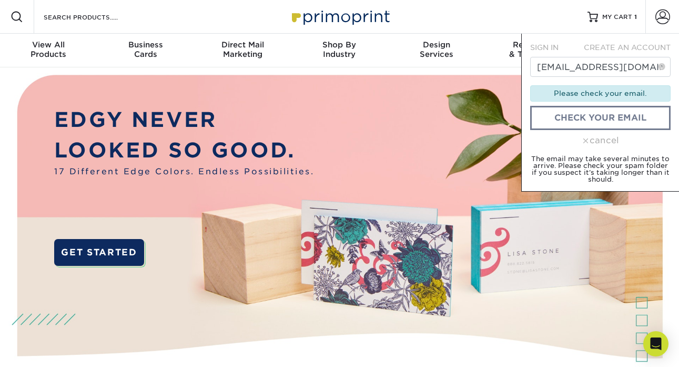
click at [645, 101] on form "SIGN IN CREATE AN ACCOUNT [EMAIL_ADDRESS][DOMAIN_NAME] Please check your email.…" at bounding box center [600, 112] width 140 height 140
click at [634, 118] on link "check your email" at bounding box center [600, 118] width 140 height 24
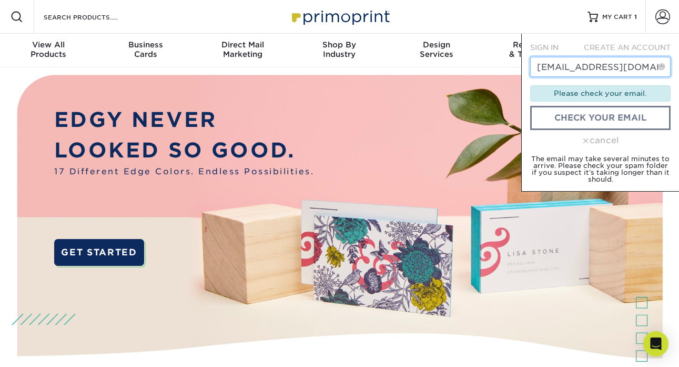
click at [642, 65] on input "[EMAIL_ADDRESS][DOMAIN_NAME]" at bounding box center [600, 67] width 140 height 20
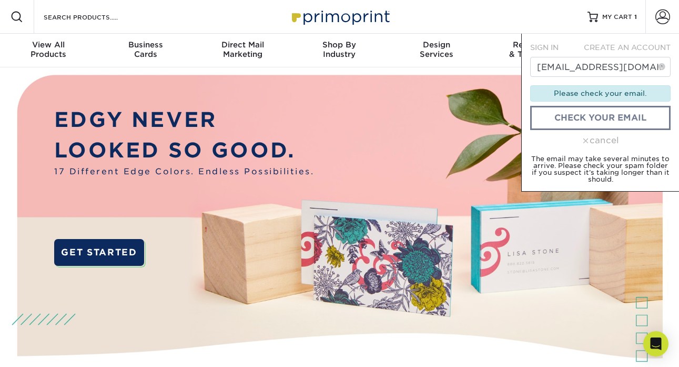
click at [600, 137] on div "cancel" at bounding box center [600, 140] width 140 height 13
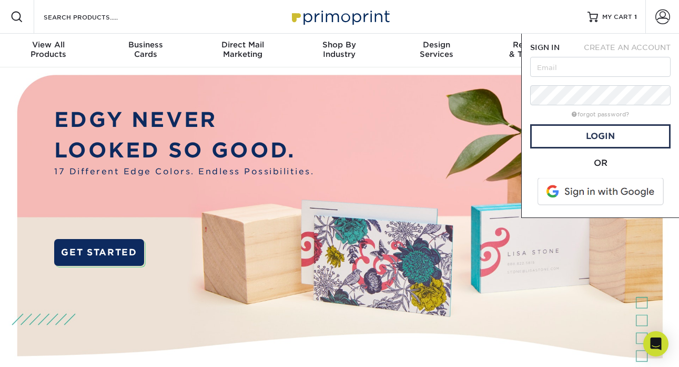
click at [569, 166] on div "OR" at bounding box center [600, 163] width 140 height 13
click at [617, 48] on span "CREATE AN ACCOUNT" at bounding box center [627, 47] width 87 height 8
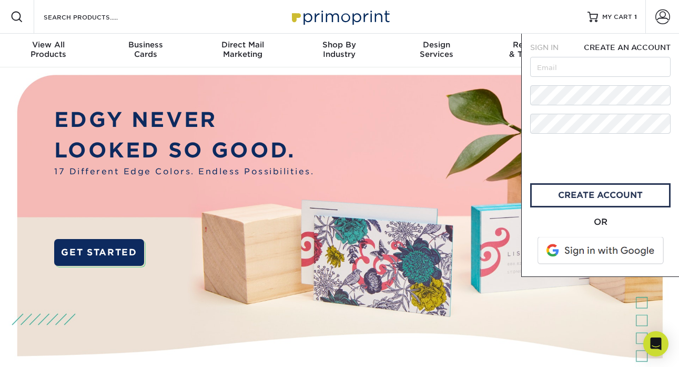
click at [567, 50] on div "SIGN IN" at bounding box center [548, 47] width 52 height 11
click at [554, 49] on span "SIGN IN" at bounding box center [544, 47] width 28 height 8
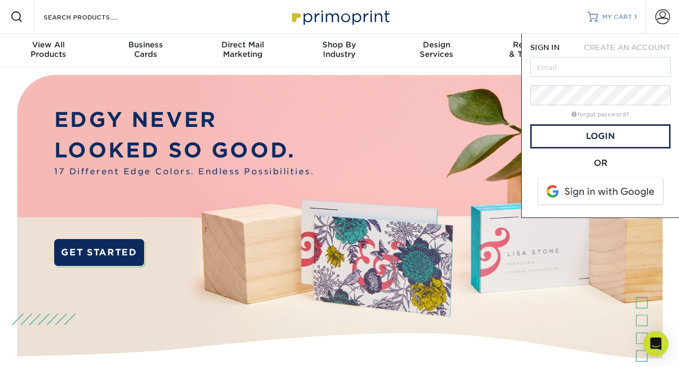
click at [608, 20] on span "MY CART" at bounding box center [617, 17] width 30 height 9
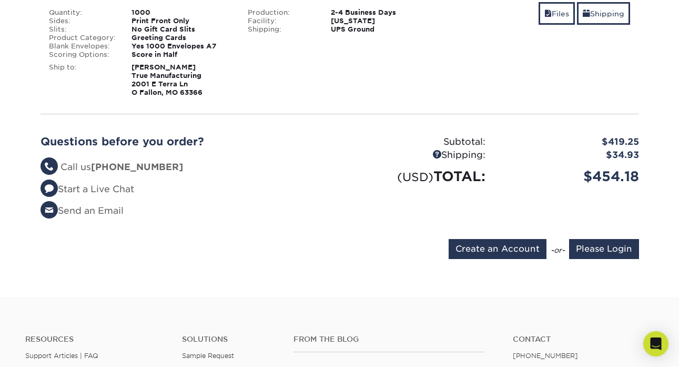
scroll to position [203, 0]
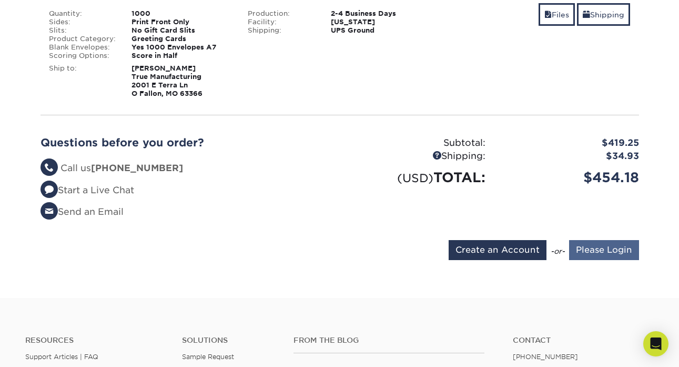
click at [592, 249] on input "Please Login" at bounding box center [604, 250] width 70 height 20
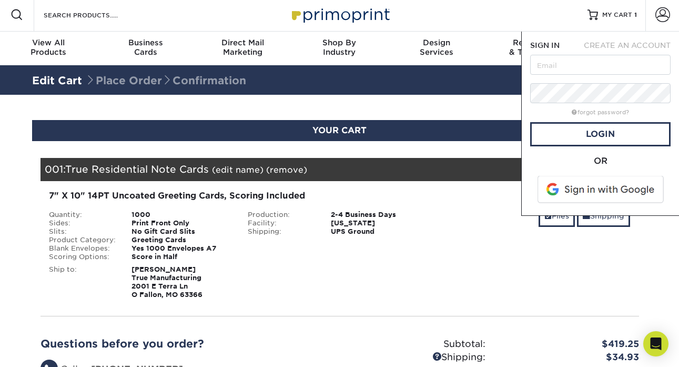
scroll to position [0, 0]
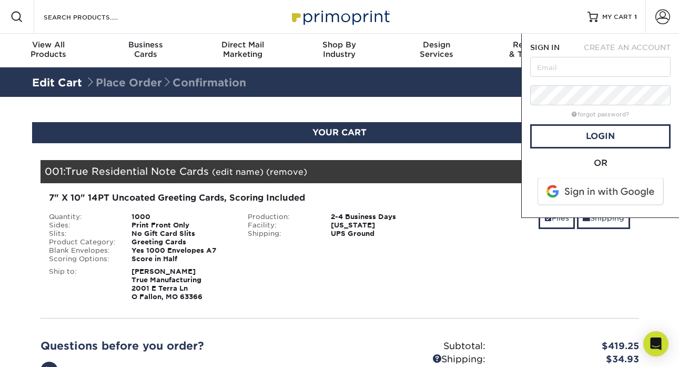
click at [595, 56] on form "SIGN IN CREATE AN ACCOUNT forgot password? All fields are required. Login OR" at bounding box center [600, 125] width 140 height 167
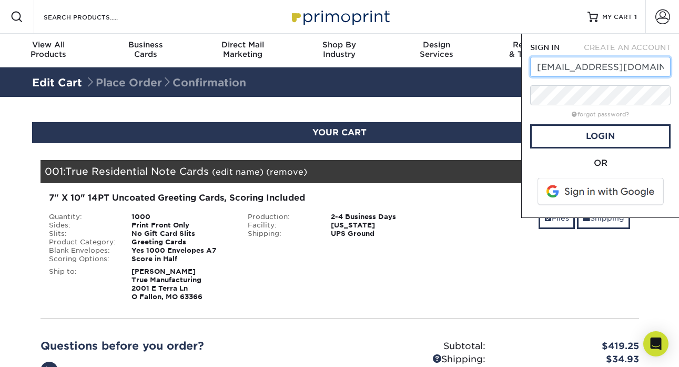
type input "stierney@truemfg.com"
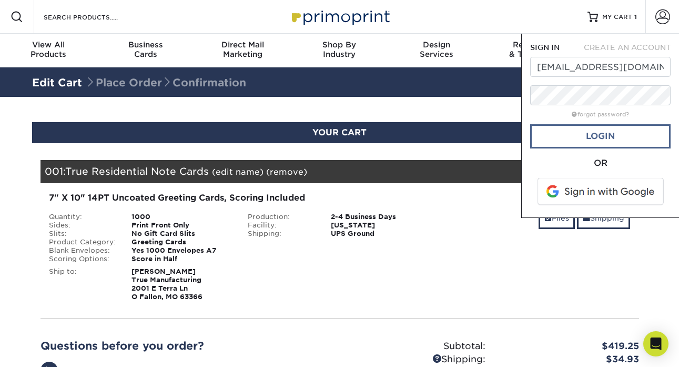
click at [649, 135] on link "Login" at bounding box center [600, 136] width 140 height 24
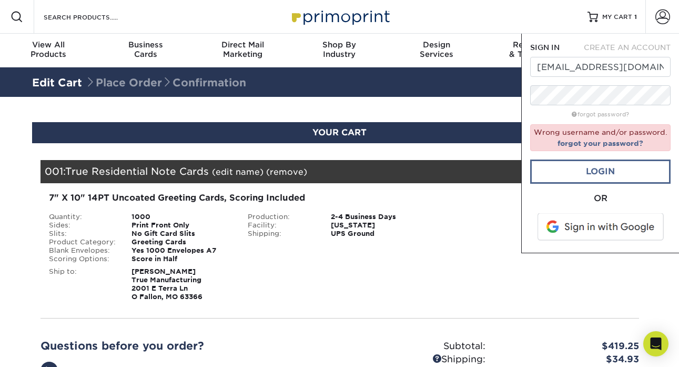
click at [628, 171] on link "Login" at bounding box center [600, 171] width 140 height 24
click at [454, 209] on div "Files Shipping" at bounding box center [539, 218] width 184 height 25
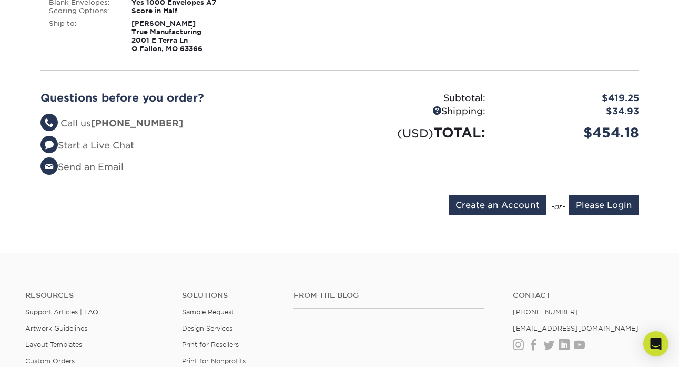
scroll to position [240, 0]
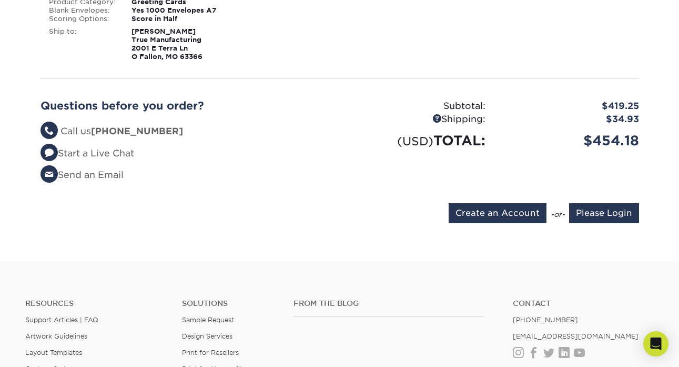
click at [485, 88] on div "Questions before you order? Questions? Call us (888) 822-5815 Start a Live Chat…" at bounding box center [340, 145] width 614 height 116
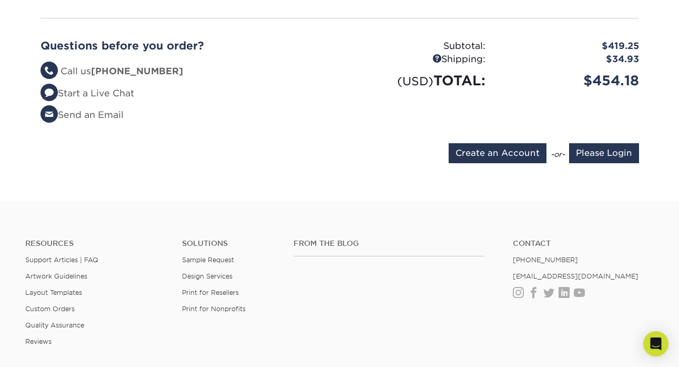
scroll to position [227, 0]
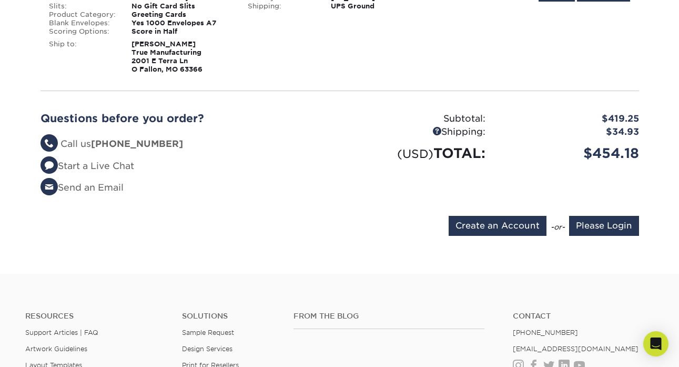
click at [384, 193] on div "Subtotal: $419.25 Shipping: $34.93 (USD) TOTAL: $454.18" at bounding box center [493, 157] width 307 height 91
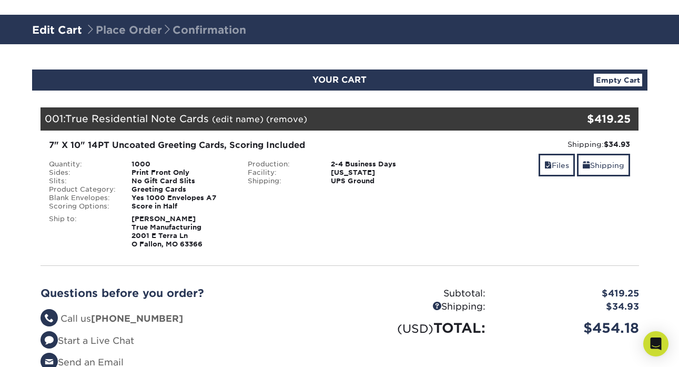
scroll to position [212, 0]
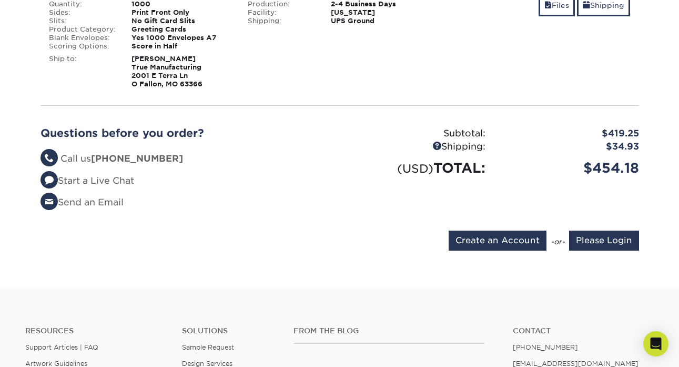
click at [608, 199] on div "Subtotal: $419.25 Shipping: $34.93 (USD) TOTAL: $454.18" at bounding box center [493, 172] width 307 height 91
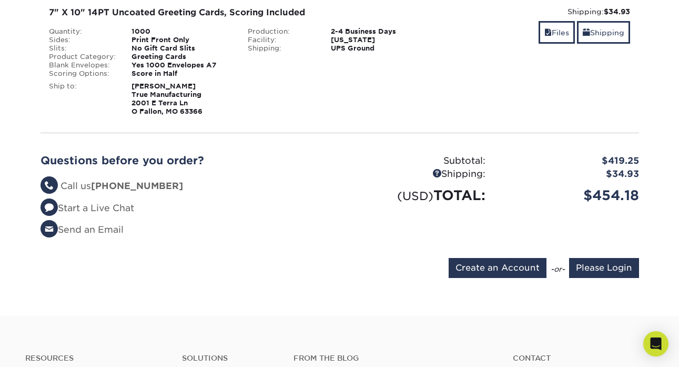
scroll to position [184, 0]
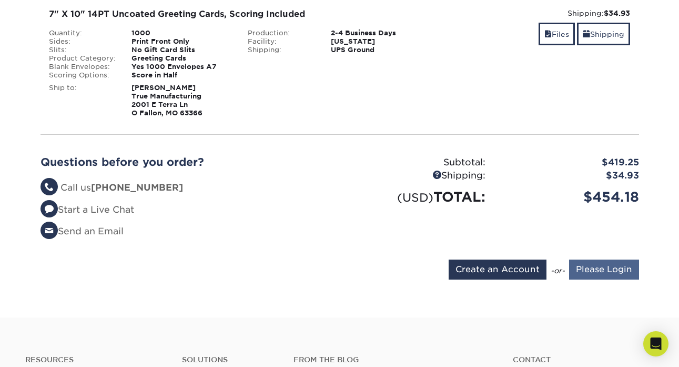
click at [598, 272] on input "Please Login" at bounding box center [604, 269] width 70 height 20
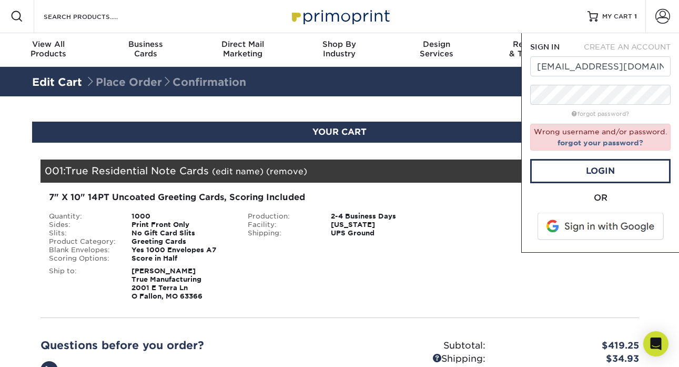
scroll to position [0, 0]
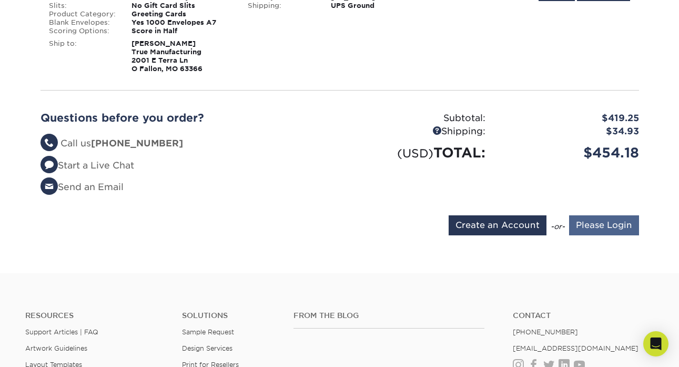
click at [611, 222] on input "Please Login" at bounding box center [604, 225] width 70 height 20
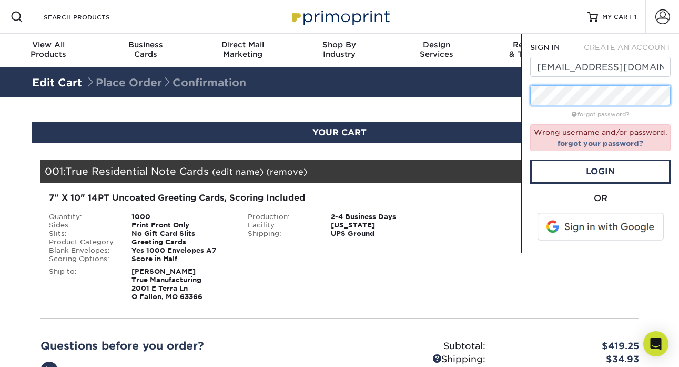
click at [523, 94] on div "SIGN IN CREATE AN ACCOUNT stierney@truemfg.com forgot password? Wrong username …" at bounding box center [600, 143] width 158 height 219
click at [525, 94] on div "SIGN IN CREATE AN ACCOUNT stierney@truemfg.com forgot password? Wrong username …" at bounding box center [600, 143] width 158 height 219
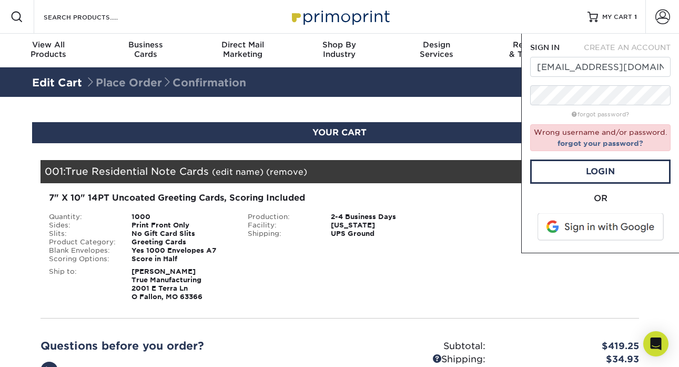
click at [638, 92] on div "SIGN IN CREATE AN ACCOUNT stierney@truemfg.com forgot password? Wrong username …" at bounding box center [600, 143] width 158 height 219
click at [588, 108] on div "forgot password?" at bounding box center [600, 113] width 140 height 13
click at [615, 167] on link "Login" at bounding box center [600, 171] width 140 height 24
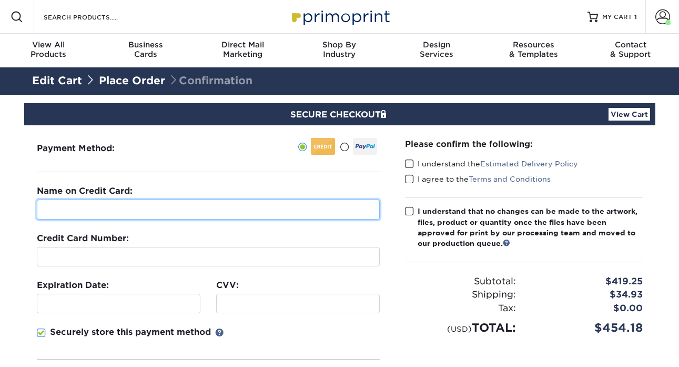
click at [232, 204] on input "text" at bounding box center [208, 209] width 343 height 20
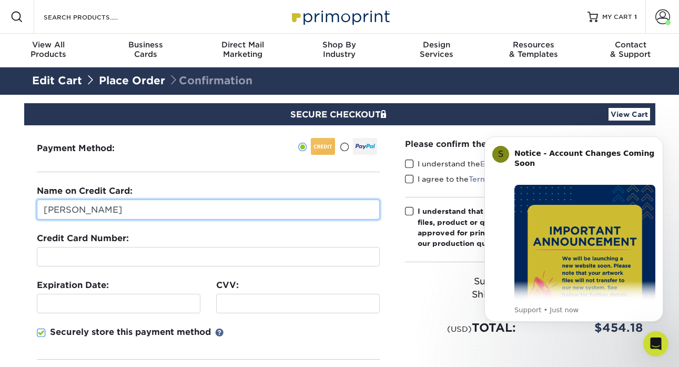
type input "[PERSON_NAME]"
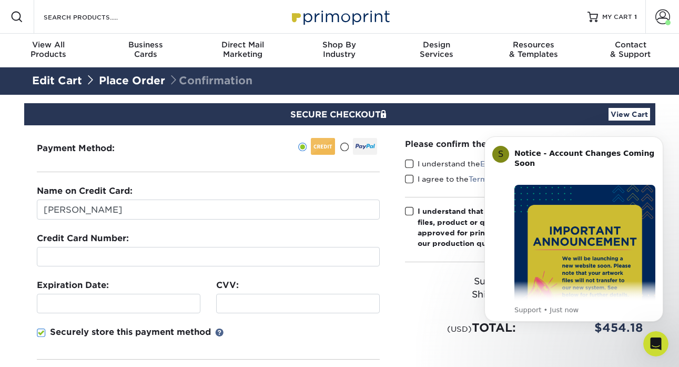
click at [167, 250] on div at bounding box center [208, 256] width 343 height 19
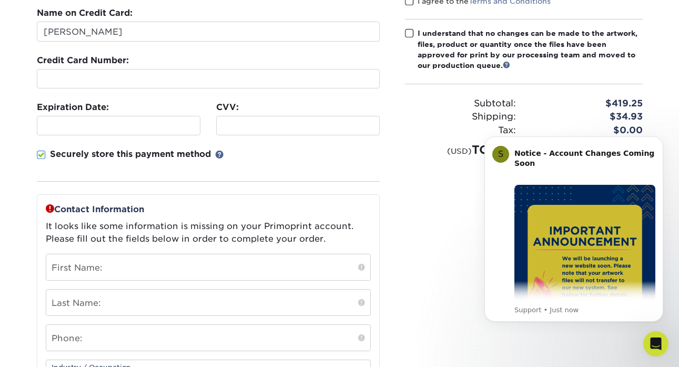
scroll to position [184, 0]
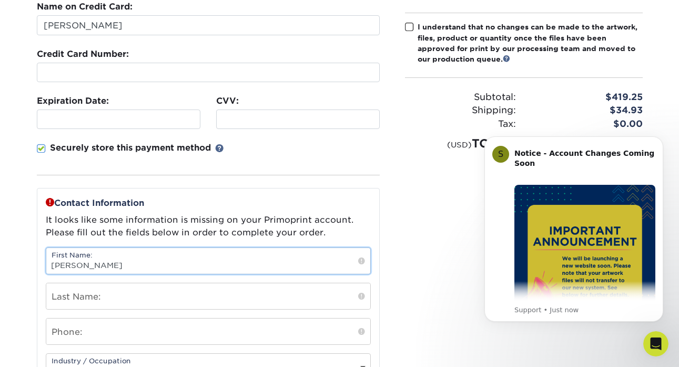
type input "[PERSON_NAME]"
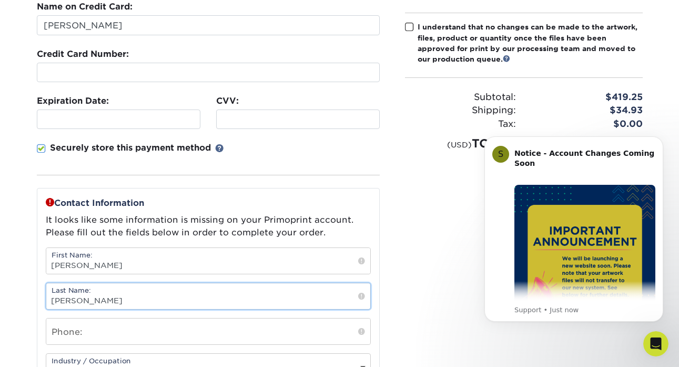
type input "[PERSON_NAME]"
click at [133, 319] on div "First Name: [PERSON_NAME] Last Name: [PERSON_NAME] Phone: Industry / Occupation…" at bounding box center [208, 313] width 325 height 133
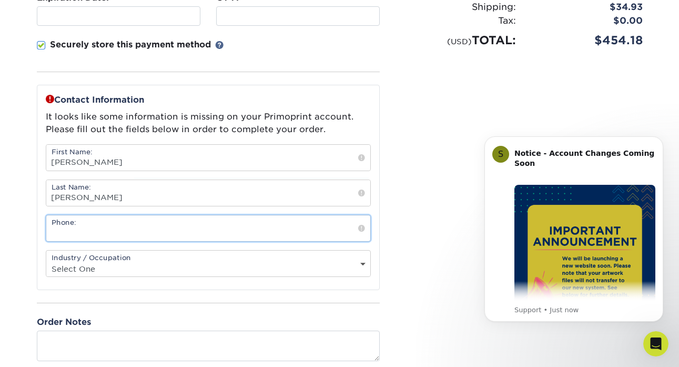
scroll to position [287, 0]
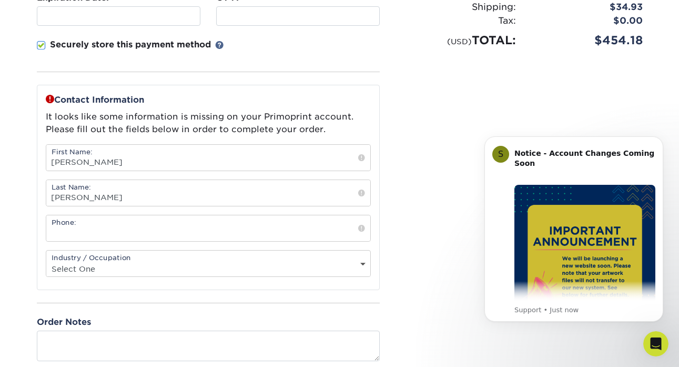
click at [123, 212] on div "First Name: [PERSON_NAME] Last Name: [PERSON_NAME] Phone: Industry / Occupation…" at bounding box center [208, 210] width 325 height 133
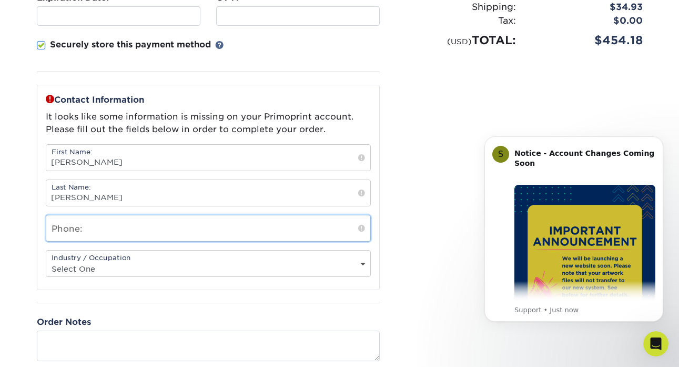
click at [123, 227] on input "text" at bounding box center [208, 228] width 324 height 26
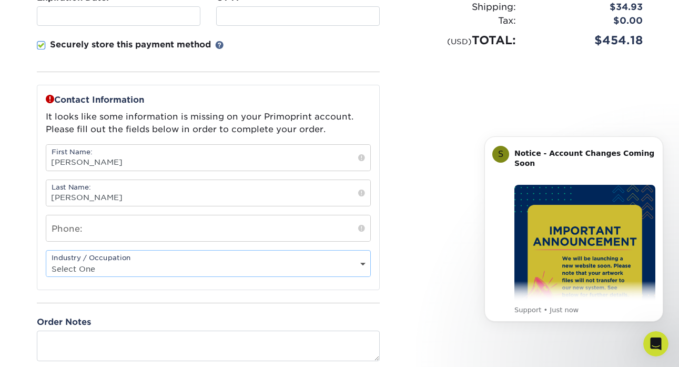
select select "11"
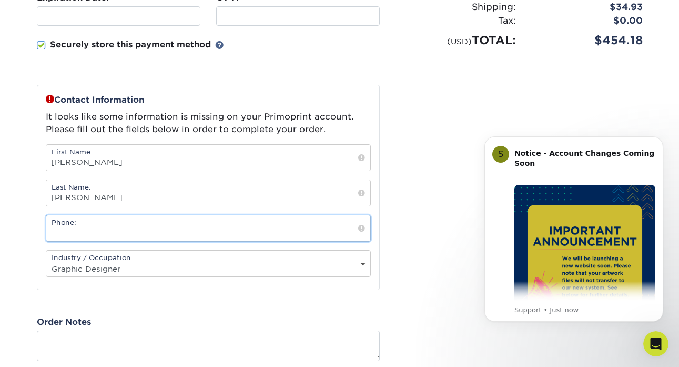
click at [111, 230] on input "text" at bounding box center [208, 228] width 324 height 26
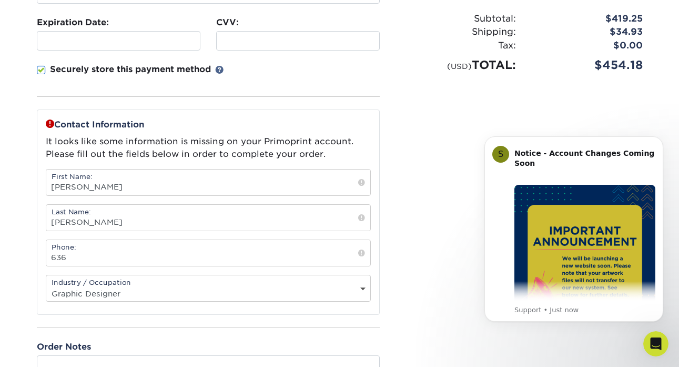
scroll to position [97, 0]
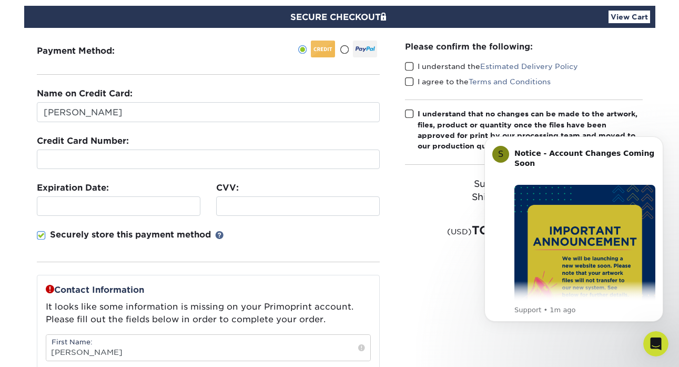
click at [230, 188] on label "CVV:" at bounding box center [227, 187] width 23 height 13
click at [231, 199] on div at bounding box center [298, 205] width 164 height 19
click at [231, 212] on div at bounding box center [298, 205] width 164 height 19
click at [125, 188] on div "Expiration Date:" at bounding box center [118, 198] width 179 height 34
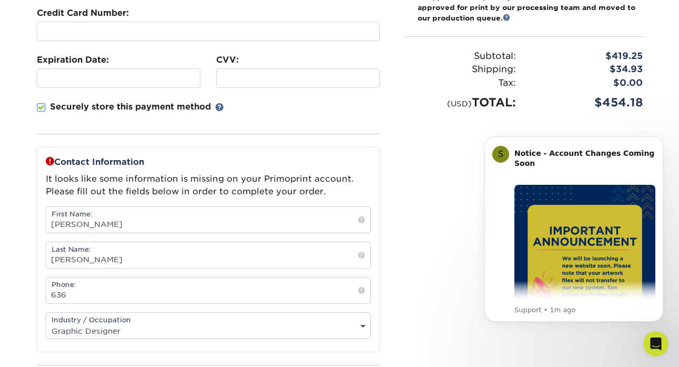
scroll to position [225, 0]
drag, startPoint x: 663, startPoint y: 139, endPoint x: 910, endPoint y: 302, distance: 295.8
click at [663, 139] on button "Dismiss notification" at bounding box center [660, 140] width 14 height 14
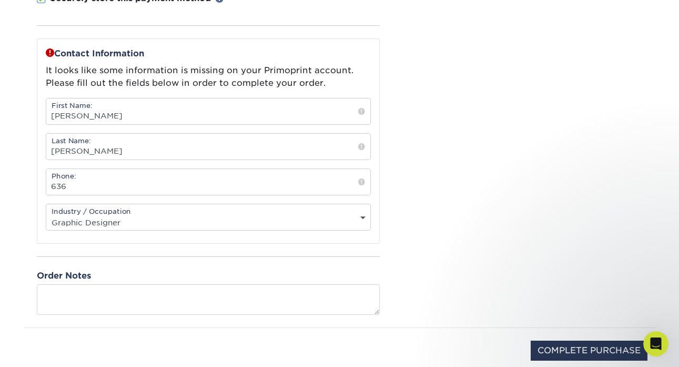
click at [421, 239] on div "Please confirm the following: I understand the Estimated Delivery Policy I agre…" at bounding box center [523, 59] width 263 height 535
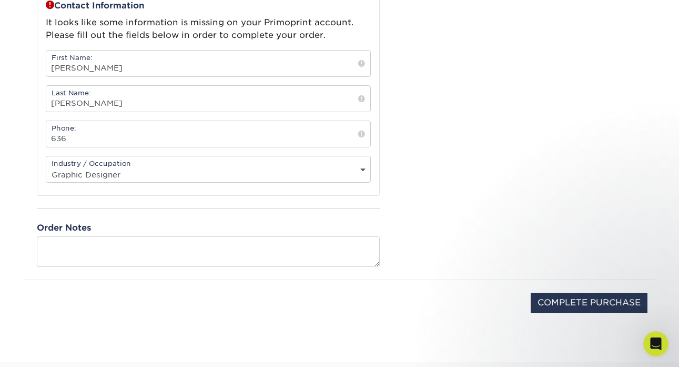
scroll to position [297, 0]
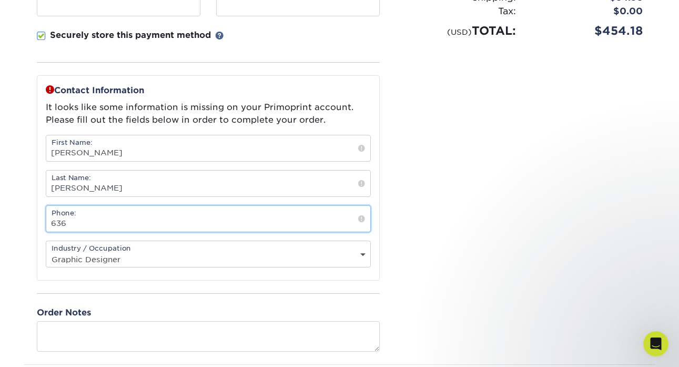
click at [215, 219] on input "636" at bounding box center [208, 219] width 324 height 26
click at [208, 228] on input "636" at bounding box center [208, 219] width 324 height 26
type input "6362402400"
click at [547, 199] on div "Please confirm the following: I understand the Estimated Delivery Policy I agre…" at bounding box center [523, 96] width 263 height 535
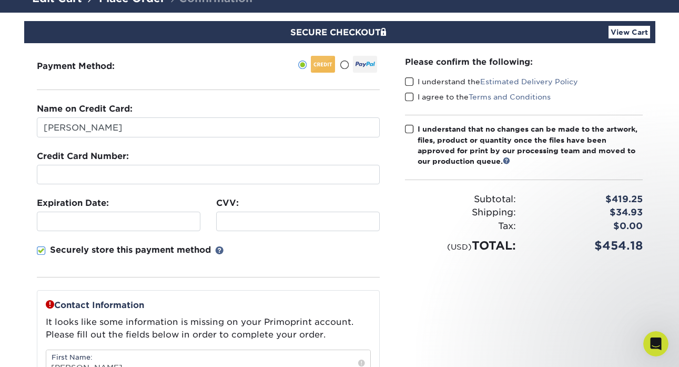
scroll to position [79, 0]
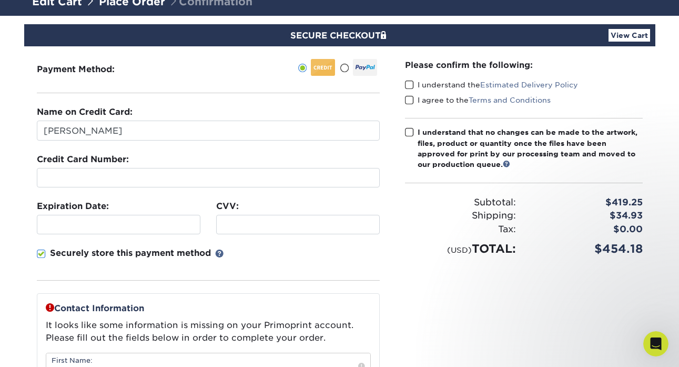
click at [156, 243] on fieldset "Name on Credit Card: [PERSON_NAME] Credit Card Number: Expiration Date: CVV:" at bounding box center [208, 199] width 343 height 187
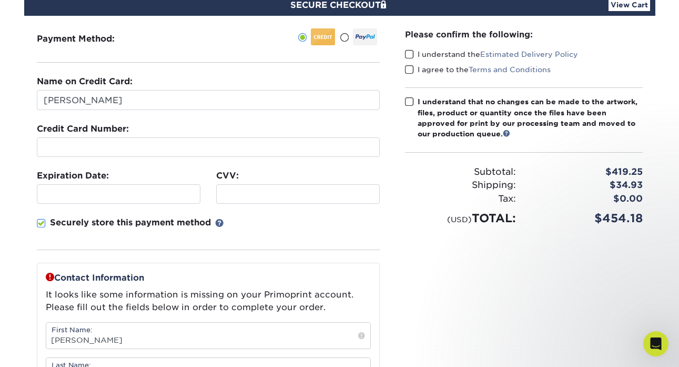
scroll to position [131, 0]
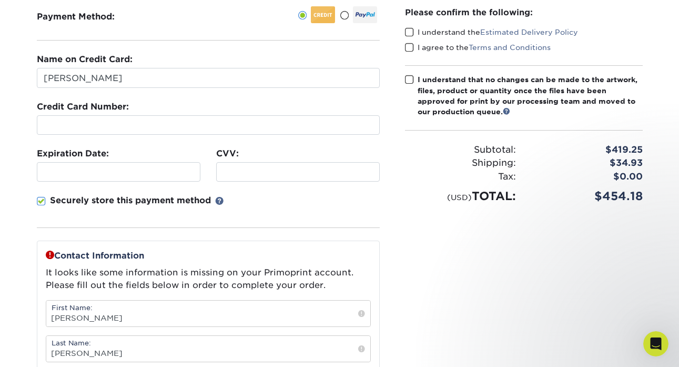
click at [39, 198] on span at bounding box center [41, 201] width 9 height 10
click at [0, 0] on input "Securely store this payment method" at bounding box center [0, 0] width 0 height 0
click at [407, 80] on span at bounding box center [409, 80] width 9 height 10
click at [0, 0] on input "I understand that no changes can be made to the artwork, files, product or quan…" at bounding box center [0, 0] width 0 height 0
click at [410, 31] on span at bounding box center [409, 32] width 9 height 10
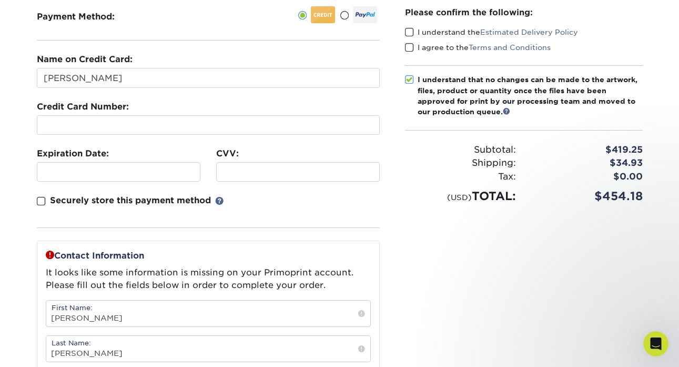
click at [0, 0] on input "I understand the Estimated Delivery Policy" at bounding box center [0, 0] width 0 height 0
click at [410, 44] on span at bounding box center [409, 48] width 9 height 10
click at [0, 0] on input "I agree to the Terms and Conditions" at bounding box center [0, 0] width 0 height 0
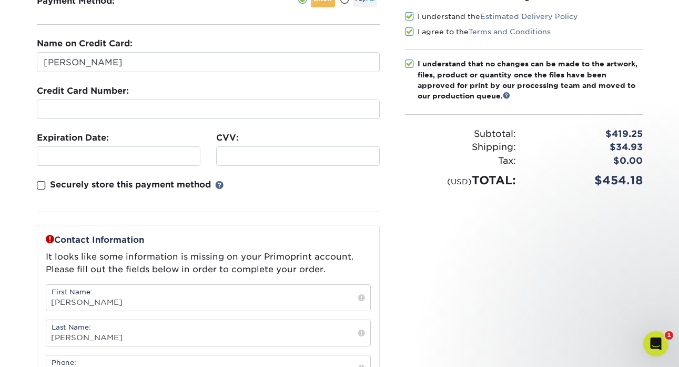
scroll to position [112, 0]
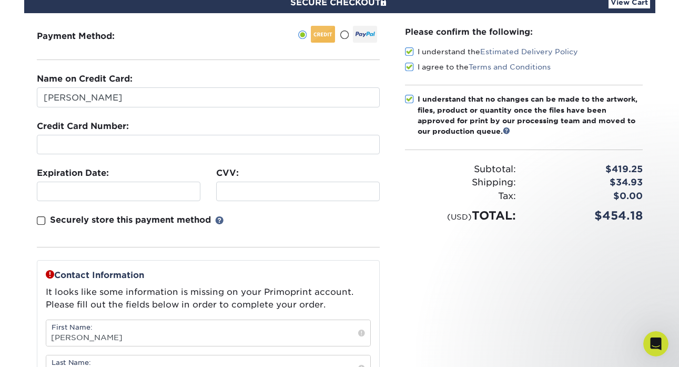
click at [265, 212] on fieldset "Name on Credit Card: [PERSON_NAME] Credit Card Number: Expiration Date: CVV:" at bounding box center [208, 166] width 343 height 187
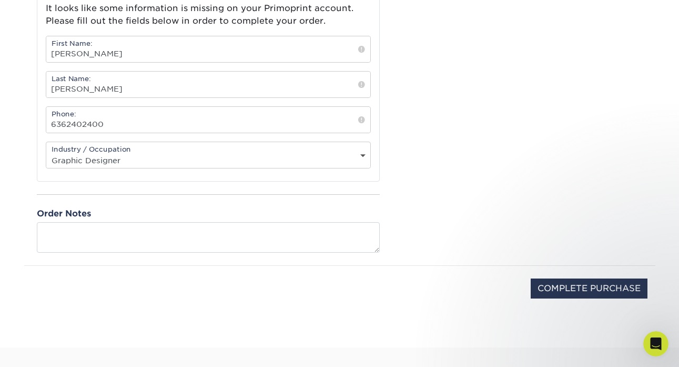
scroll to position [429, 0]
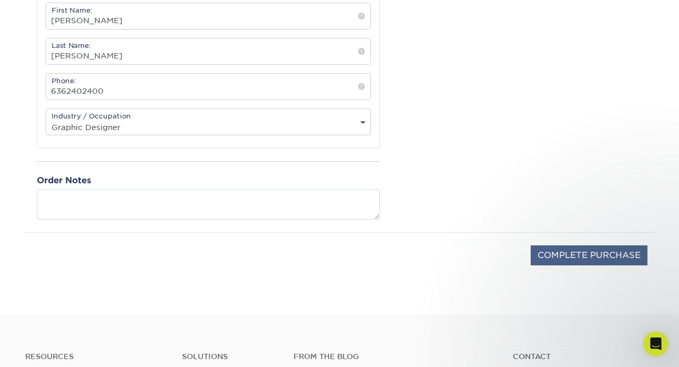
click at [610, 260] on input "COMPLETE PURCHASE" at bounding box center [589, 255] width 117 height 20
type input "PROCESSING, PLEASE WAIT..."
